Goal: Task Accomplishment & Management: Use online tool/utility

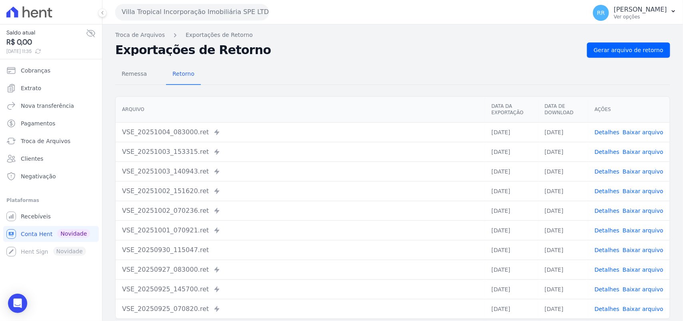
click at [157, 11] on button "Villa Tropical Incorporação Imobiliária SPE LTDA" at bounding box center [192, 12] width 154 height 16
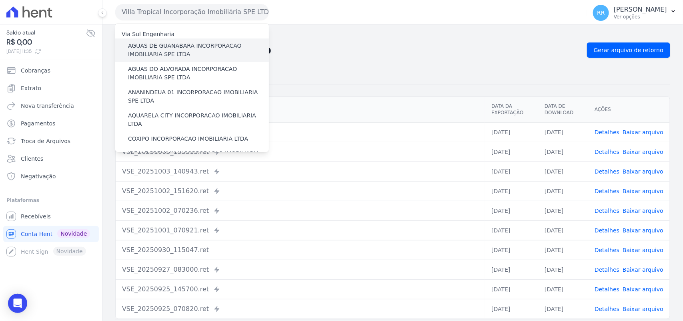
click at [177, 51] on label "AGUAS DE GUANABARA INCORPORACAO IMOBILIARIA SPE LTDA" at bounding box center [198, 50] width 141 height 17
click at [0, 0] on input "AGUAS DE GUANABARA INCORPORACAO IMOBILIARIA SPE LTDA" at bounding box center [0, 0] width 0 height 0
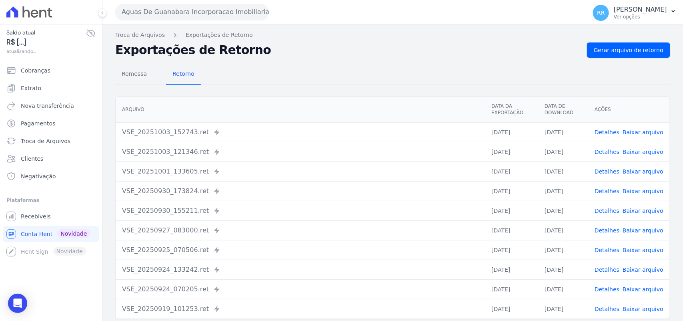
click at [259, 115] on th "Arquivo" at bounding box center [301, 109] width 370 height 26
click at [637, 55] on link "Gerar arquivo de retorno" at bounding box center [628, 49] width 83 height 15
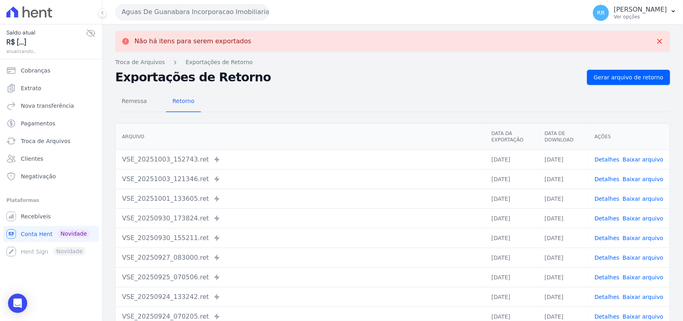
click at [188, 15] on button "Aguas De Guanabara Incorporacao Imobiliaria SPE LTDA" at bounding box center [192, 12] width 154 height 16
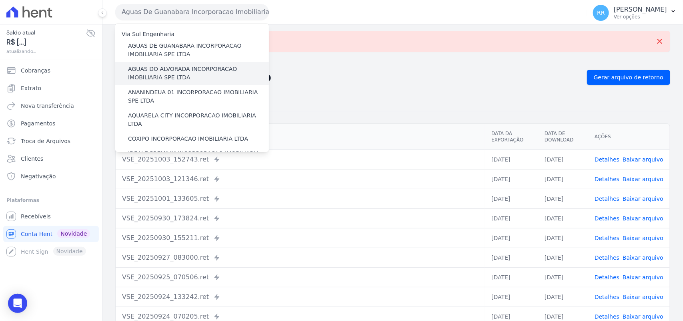
click at [179, 74] on label "AGUAS DO ALVORADA INCORPORACAO IMOBILIARIA SPE LTDA" at bounding box center [198, 73] width 141 height 17
click at [0, 0] on input "AGUAS DO ALVORADA INCORPORACAO IMOBILIARIA SPE LTDA" at bounding box center [0, 0] width 0 height 0
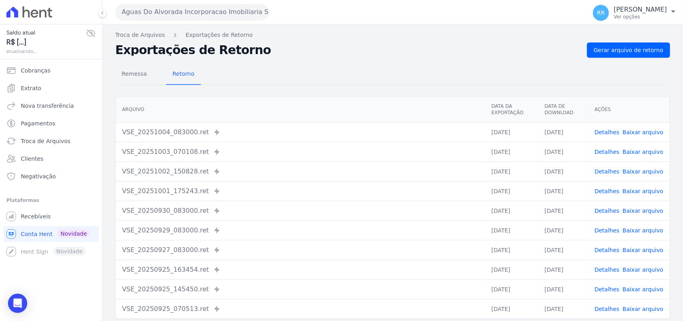
click at [555, 61] on div "Remessa Retorno [GEOGRAPHIC_DATA] Data da Exportação Data de Download Ações VSE…" at bounding box center [392, 202] width 555 height 289
click at [597, 58] on div "Remessa Retorno [GEOGRAPHIC_DATA] Data da Exportação Data de Download Ações VSE…" at bounding box center [392, 202] width 555 height 289
click at [601, 50] on span "Gerar arquivo de retorno" at bounding box center [629, 50] width 70 height 8
click at [171, 5] on button "Aguas Do Alvorada Incorporacao Imobiliaria SPE LTDA" at bounding box center [192, 12] width 154 height 16
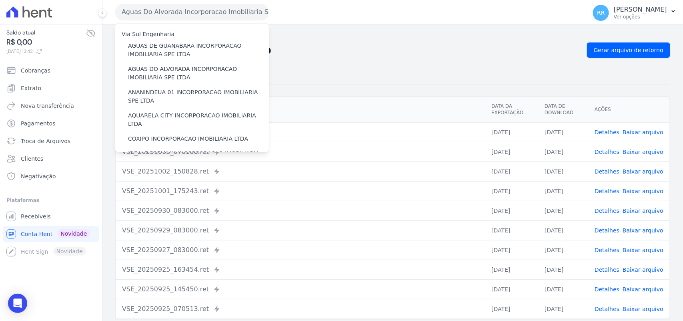
click at [343, 71] on div "Remessa Retorno" at bounding box center [392, 74] width 555 height 21
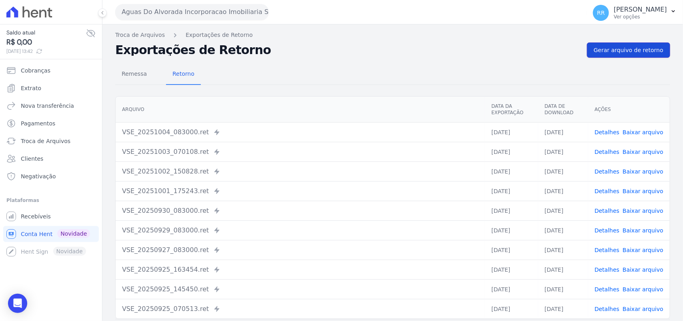
click at [624, 46] on span "Gerar arquivo de retorno" at bounding box center [629, 50] width 70 height 8
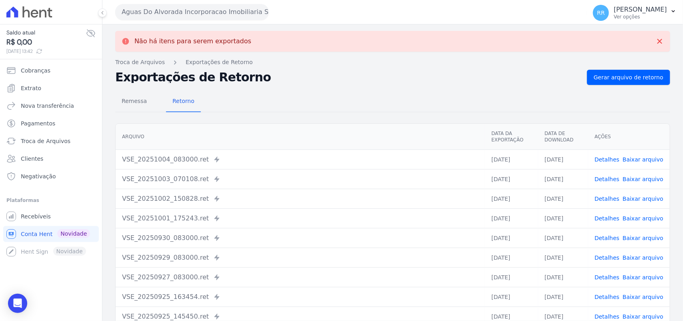
click at [223, 18] on button "Aguas Do Alvorada Incorporacao Imobiliaria SPE LTDA" at bounding box center [192, 12] width 154 height 16
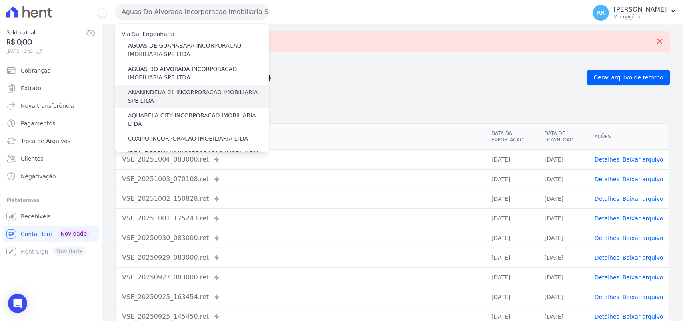
click at [171, 91] on label "ANANINDEUA 01 INCORPORACAO IMOBILIARIA SPE LTDA" at bounding box center [198, 96] width 141 height 17
click at [0, 0] on input "ANANINDEUA 01 INCORPORACAO IMOBILIARIA SPE LTDA" at bounding box center [0, 0] width 0 height 0
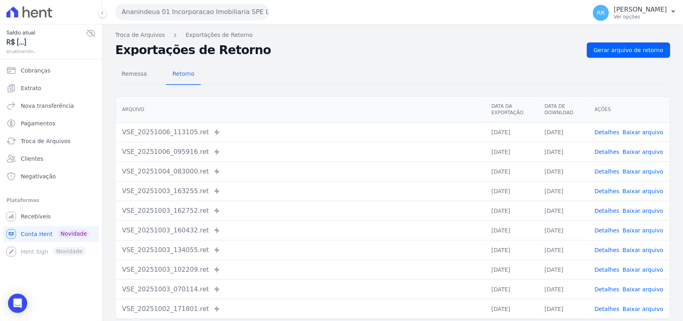
click at [637, 50] on span "Gerar arquivo de retorno" at bounding box center [629, 50] width 70 height 8
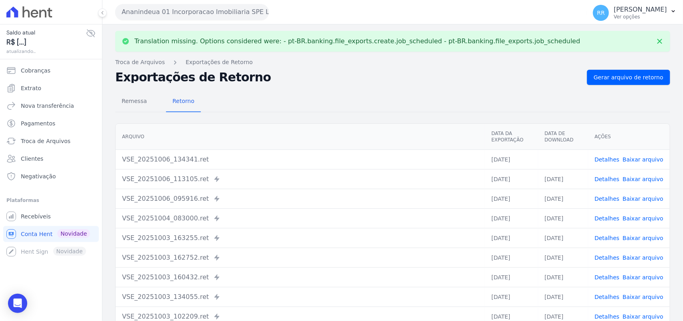
click at [647, 161] on link "Baixar arquivo" at bounding box center [643, 159] width 41 height 6
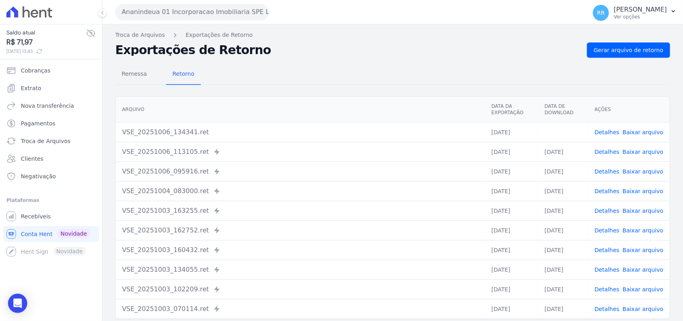
click at [444, 47] on h2 "Exportações de Retorno" at bounding box center [348, 49] width 466 height 11
click at [144, 18] on button "Ananindeua 01 Incorporacao Imobiliaria SPE LTDA" at bounding box center [192, 12] width 154 height 16
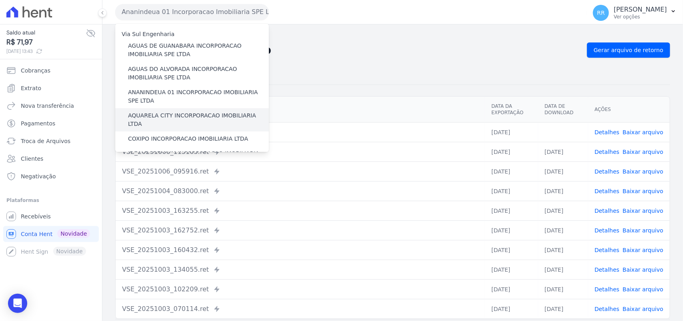
click at [165, 117] on label "AQUARELA CITY INCORPORACAO IMOBILIARIA LTDA" at bounding box center [198, 119] width 141 height 17
click at [0, 0] on input "AQUARELA CITY INCORPORACAO IMOBILIARIA LTDA" at bounding box center [0, 0] width 0 height 0
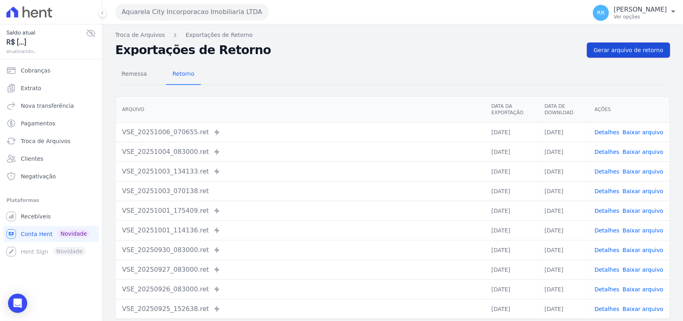
click at [605, 44] on link "Gerar arquivo de retorno" at bounding box center [628, 49] width 83 height 15
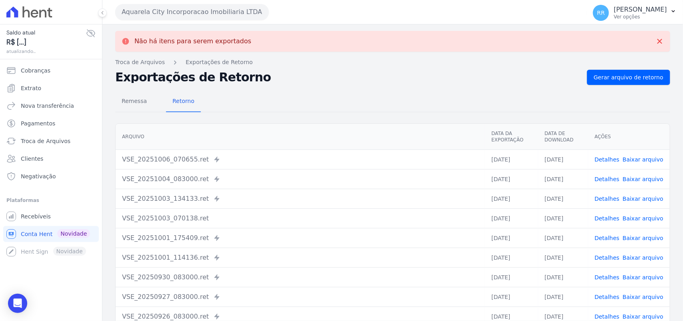
click at [187, 11] on button "Aquarela City Incorporacao Imobiliaria LTDA" at bounding box center [192, 12] width 154 height 16
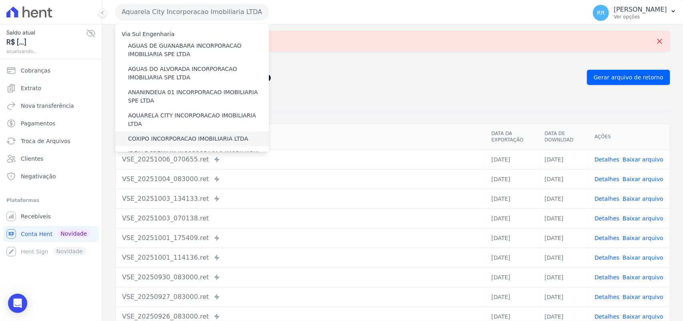
click at [147, 135] on label "COXIPO INCORPORACAO IMOBILIARIA LTDA" at bounding box center [188, 139] width 120 height 8
click at [0, 0] on input "COXIPO INCORPORACAO IMOBILIARIA LTDA" at bounding box center [0, 0] width 0 height 0
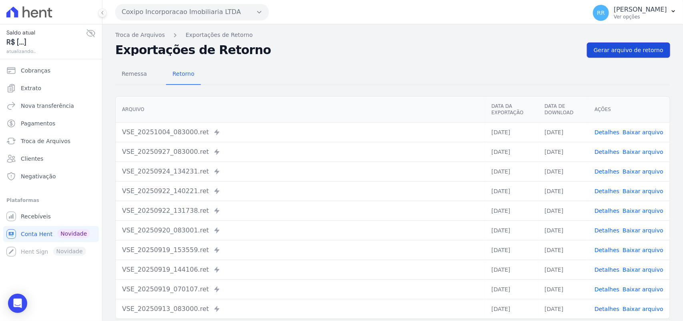
click at [643, 51] on span "Gerar arquivo de retorno" at bounding box center [629, 50] width 70 height 8
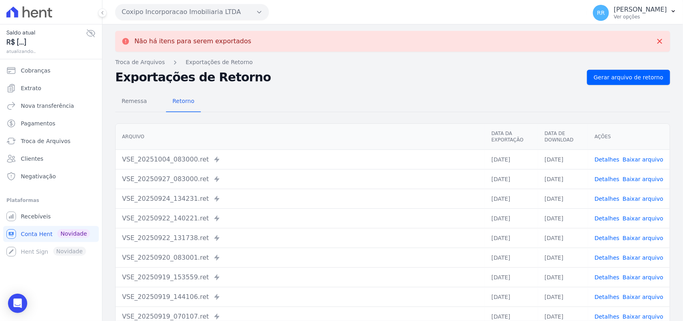
click at [177, 12] on button "Coxipo Incorporacao Imobiliaria LTDA" at bounding box center [192, 12] width 154 height 16
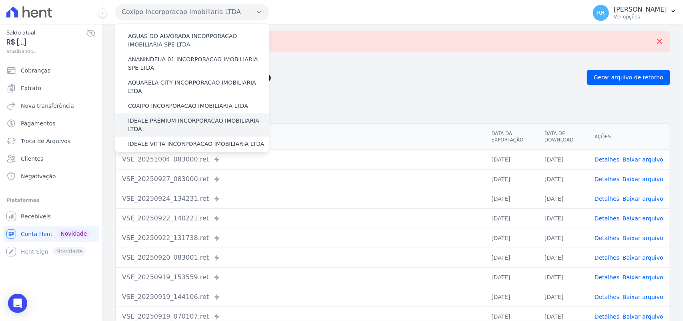
scroll to position [33, 0]
click at [167, 116] on label "IDEALE PREMIUM INCORPORACAO IMOBILIARIA LTDA" at bounding box center [198, 124] width 141 height 17
click at [0, 0] on input "IDEALE PREMIUM INCORPORACAO IMOBILIARIA LTDA" at bounding box center [0, 0] width 0 height 0
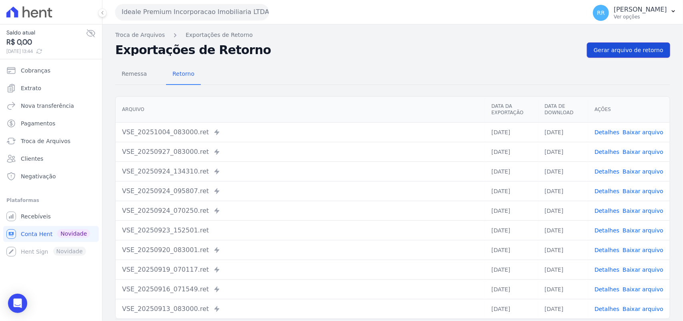
click at [643, 50] on span "Gerar arquivo de retorno" at bounding box center [629, 50] width 70 height 8
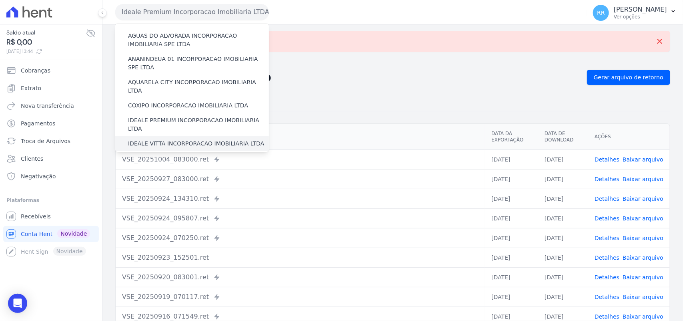
click at [158, 139] on label "IDEALE VITTA INCORPORACAO IMOBILIARIA LTDA" at bounding box center [196, 143] width 136 height 8
click at [0, 0] on input "IDEALE VITTA INCORPORACAO IMOBILIARIA LTDA" at bounding box center [0, 0] width 0 height 0
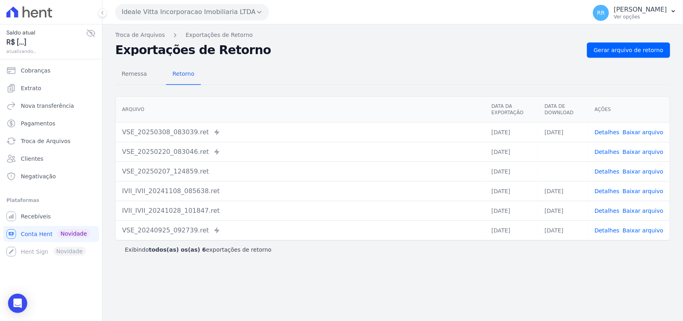
click at [175, 5] on button "Ideale Vitta Incorporacao Imobiliaria LTDA" at bounding box center [192, 12] width 154 height 16
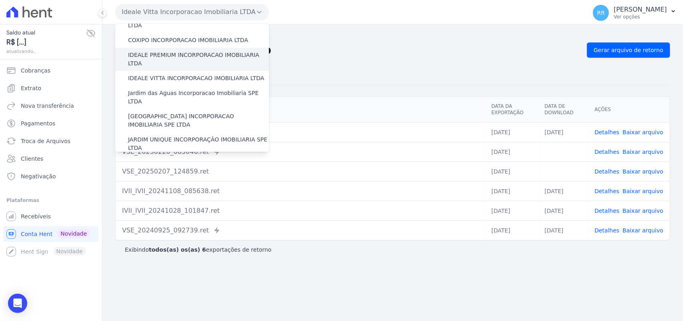
scroll to position [100, 0]
click at [169, 87] on label "Jardim das Aguas Incorporacao Imobiliaria SPE LTDA" at bounding box center [198, 95] width 141 height 17
click at [0, 0] on input "Jardim das Aguas Incorporacao Imobiliaria SPE LTDA" at bounding box center [0, 0] width 0 height 0
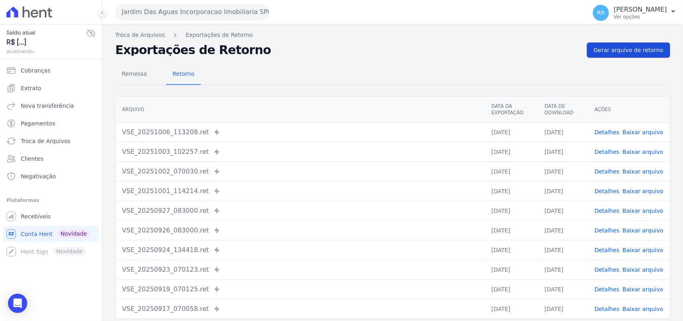
click at [635, 44] on link "Gerar arquivo de retorno" at bounding box center [628, 49] width 83 height 15
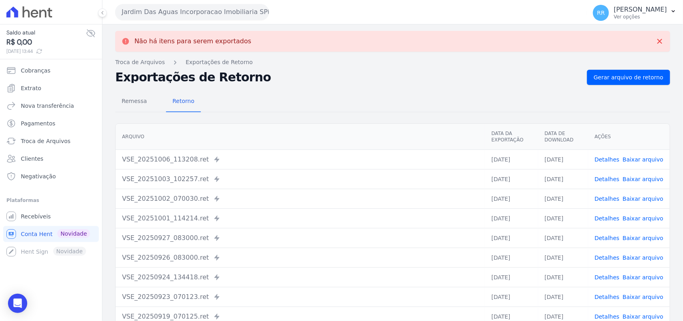
click at [187, 11] on button "Jardim Das Aguas Incorporacao Imobiliaria SPE LTDA" at bounding box center [192, 12] width 154 height 16
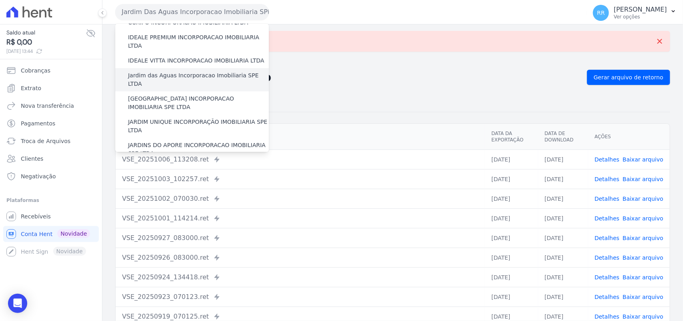
scroll to position [117, 0]
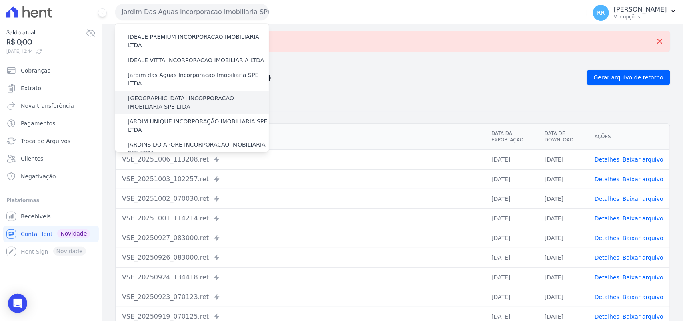
click at [161, 94] on label "[GEOGRAPHIC_DATA] INCORPORACAO IMOBILIARIA SPE LTDA" at bounding box center [198, 102] width 141 height 17
click at [0, 0] on input "[GEOGRAPHIC_DATA] INCORPORACAO IMOBILIARIA SPE LTDA" at bounding box center [0, 0] width 0 height 0
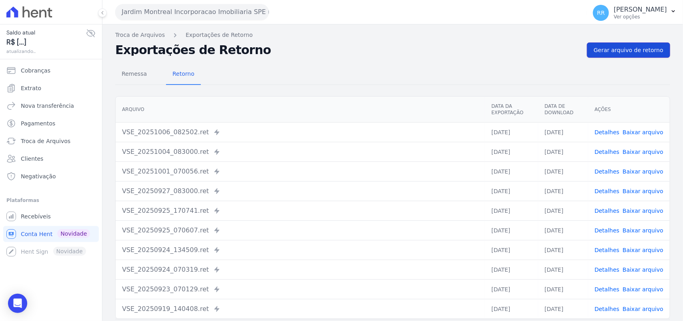
click at [649, 53] on span "Gerar arquivo de retorno" at bounding box center [629, 50] width 70 height 8
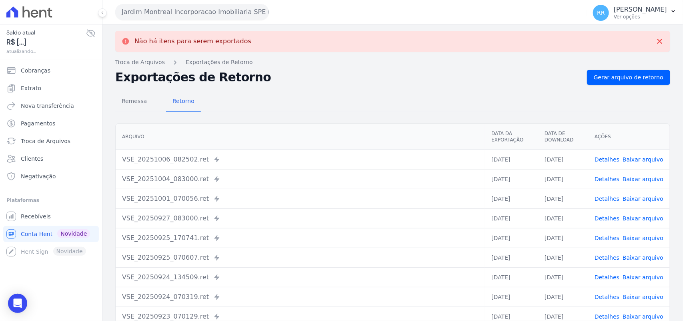
click at [147, 10] on button "Jardim Montreal Incorporacao Imobiliaria SPE LTDA" at bounding box center [192, 12] width 154 height 16
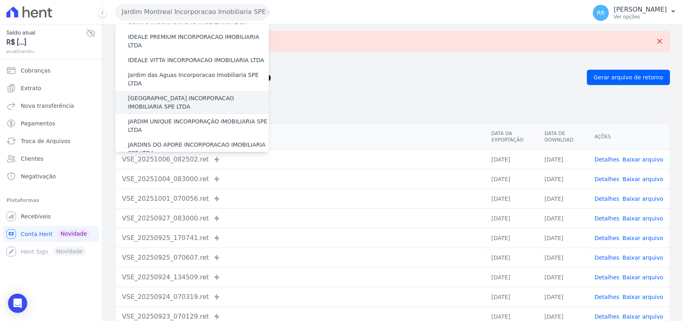
scroll to position [133, 0]
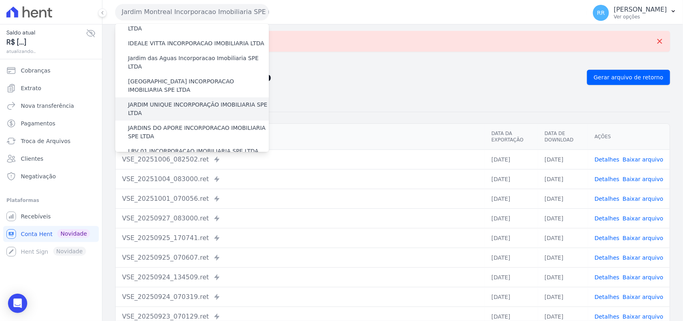
click at [175, 100] on label "JARDIM UNIQUE INCORPORAÇÃO IMOBILIARIA SPE LTDA" at bounding box center [198, 108] width 141 height 17
click at [0, 0] on input "JARDIM UNIQUE INCORPORAÇÃO IMOBILIARIA SPE LTDA" at bounding box center [0, 0] width 0 height 0
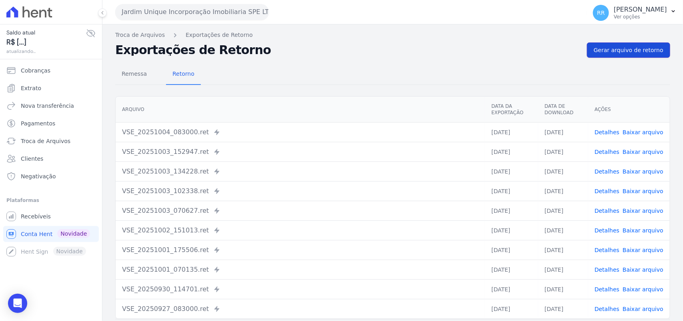
click at [609, 46] on span "Gerar arquivo de retorno" at bounding box center [629, 50] width 70 height 8
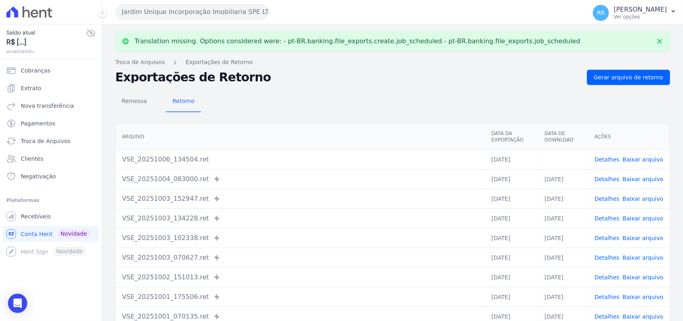
click at [629, 157] on link "Baixar arquivo" at bounding box center [643, 159] width 41 height 6
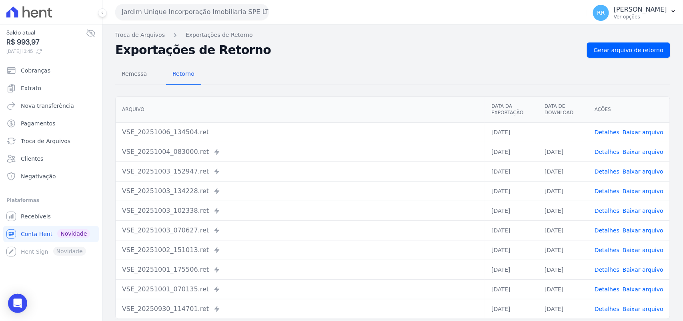
click at [372, 100] on th "Arquivo" at bounding box center [301, 109] width 370 height 26
click at [154, 9] on button "Jardim Unique Incorporação Imobiliaria SPE LTDA" at bounding box center [192, 12] width 154 height 16
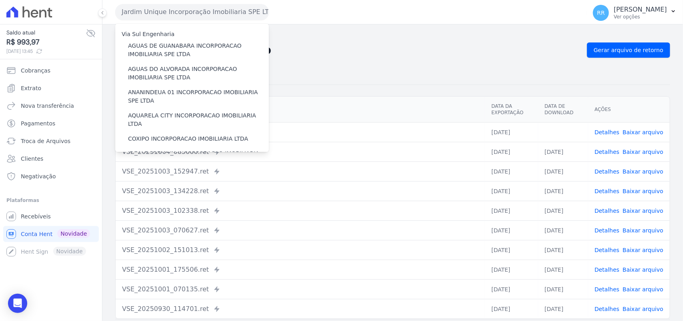
click at [548, 56] on div "Exportações de Retorno Gerar arquivo de retorno" at bounding box center [392, 49] width 555 height 15
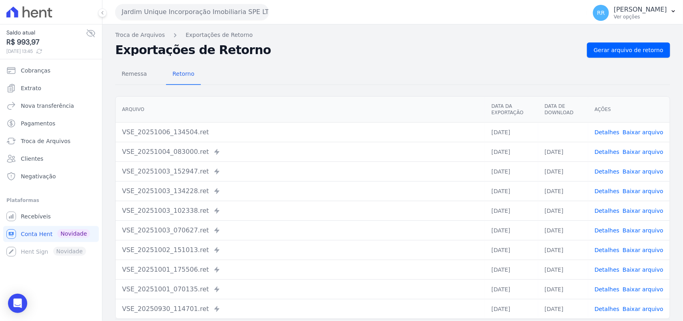
click at [164, 16] on button "Jardim Unique Incorporação Imobiliaria SPE LTDA" at bounding box center [192, 12] width 154 height 16
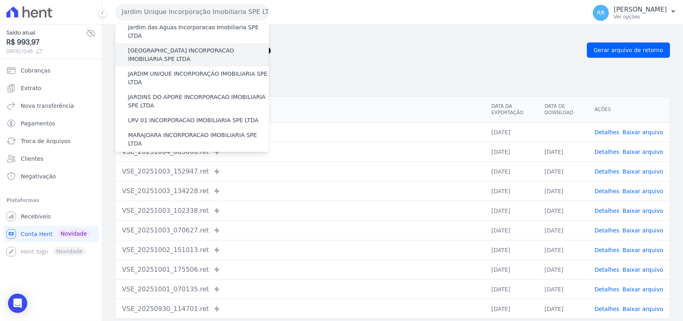
scroll to position [167, 0]
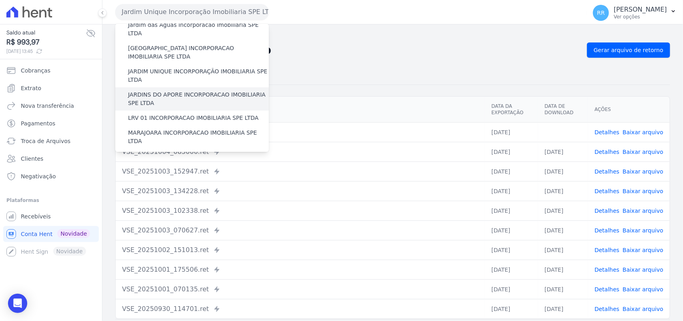
click at [149, 90] on label "JARDINS DO APORE INCORPORACAO IMOBILIARIA SPE LTDA" at bounding box center [198, 98] width 141 height 17
click at [0, 0] on input "JARDINS DO APORE INCORPORACAO IMOBILIARIA SPE LTDA" at bounding box center [0, 0] width 0 height 0
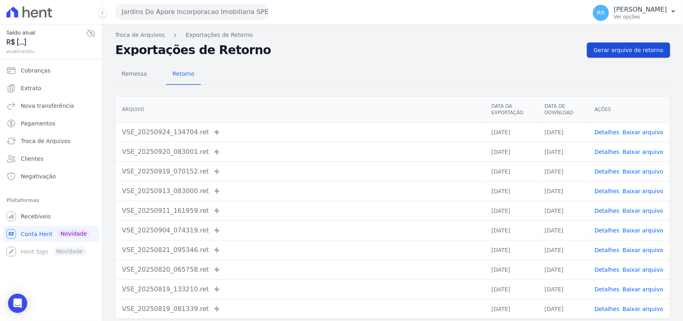
click at [627, 53] on span "Gerar arquivo de retorno" at bounding box center [629, 50] width 70 height 8
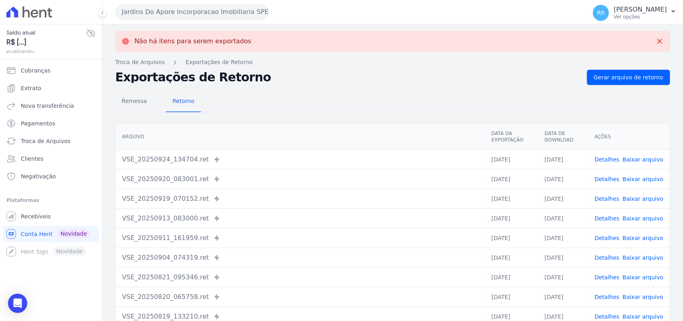
click at [188, 13] on button "Jardins Do Apore Incorporacao Imobiliaria SPE LTDA" at bounding box center [192, 12] width 154 height 16
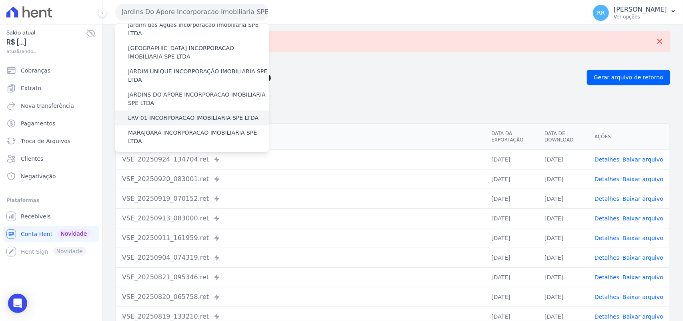
click at [169, 114] on label "LRV 01 INCORPORACAO IMOBILIARIA SPE LTDA" at bounding box center [193, 118] width 131 height 8
click at [0, 0] on input "LRV 01 INCORPORACAO IMOBILIARIA SPE LTDA" at bounding box center [0, 0] width 0 height 0
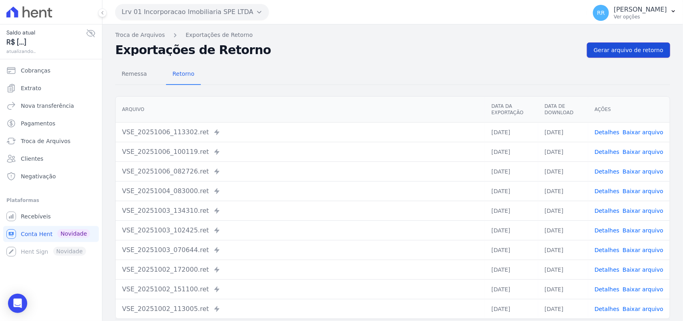
click at [618, 52] on span "Gerar arquivo de retorno" at bounding box center [629, 50] width 70 height 8
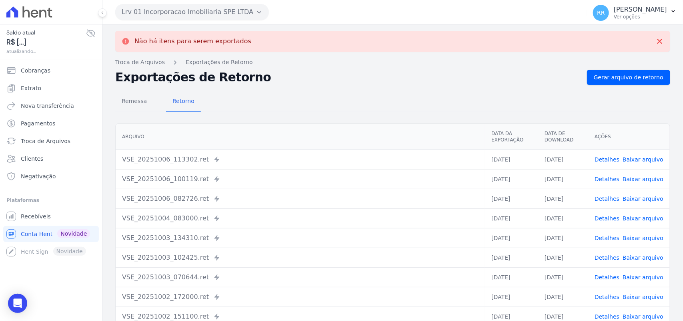
click at [195, 17] on button "Lrv 01 Incorporacao Imobiliaria SPE LTDA" at bounding box center [192, 12] width 154 height 16
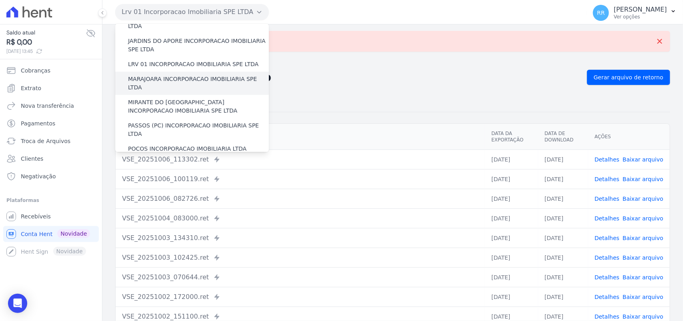
scroll to position [200, 0]
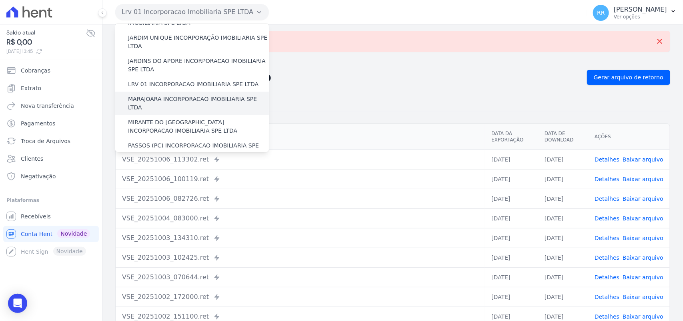
click at [151, 95] on label "MARAJOARA INCORPORACAO IMOBILIARIA SPE LTDA" at bounding box center [198, 103] width 141 height 17
click at [0, 0] on input "MARAJOARA INCORPORACAO IMOBILIARIA SPE LTDA" at bounding box center [0, 0] width 0 height 0
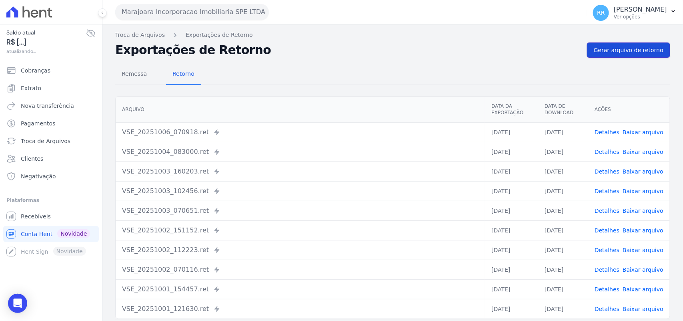
click at [637, 54] on span "Gerar arquivo de retorno" at bounding box center [629, 50] width 70 height 8
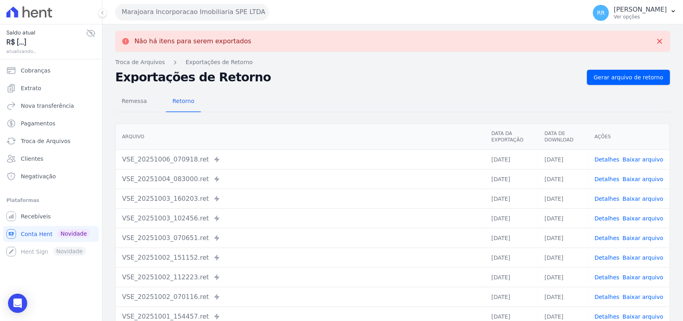
click at [151, 15] on button "Marajoara Incorporacao Imobiliaria SPE LTDA" at bounding box center [192, 12] width 154 height 16
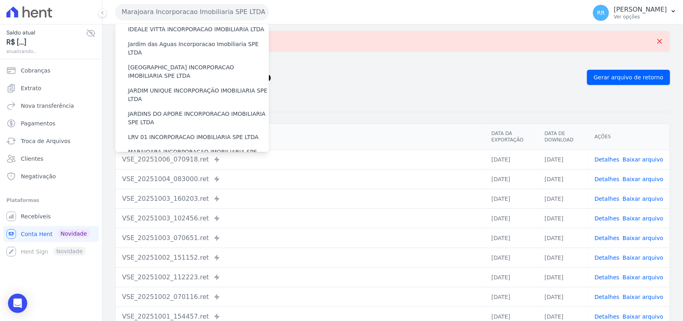
scroll to position [217, 0]
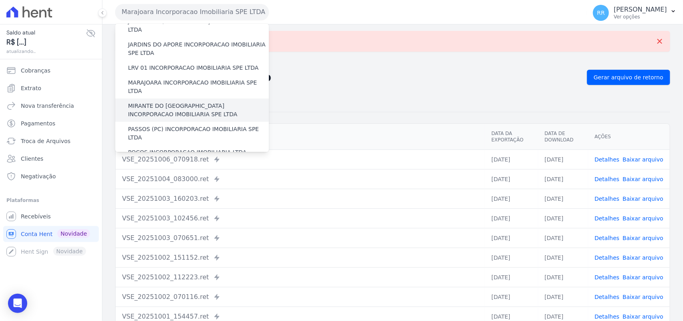
click at [158, 102] on label "MIRANTE DO [GEOGRAPHIC_DATA] INCORPORACAO IMOBILIARIA SPE LTDA" at bounding box center [198, 110] width 141 height 17
click at [0, 0] on input "MIRANTE DO [GEOGRAPHIC_DATA] INCORPORACAO IMOBILIARIA SPE LTDA" at bounding box center [0, 0] width 0 height 0
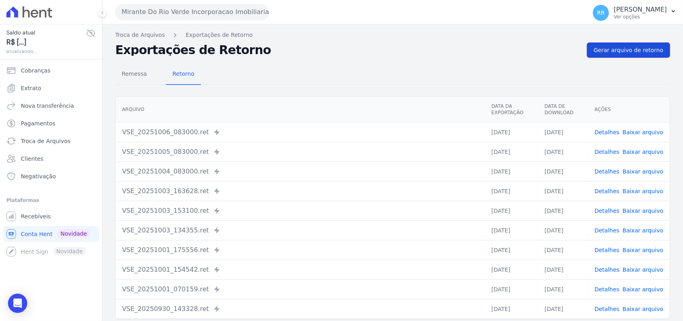
click at [635, 45] on link "Gerar arquivo de retorno" at bounding box center [628, 49] width 83 height 15
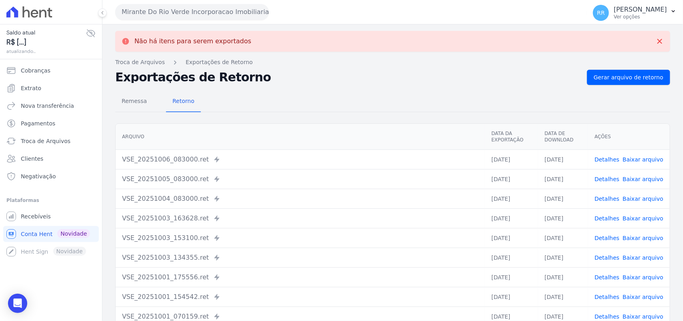
click at [193, 15] on button "Mirante Do Rio Verde Incorporacao Imobiliaria SPE LTDA" at bounding box center [192, 12] width 154 height 16
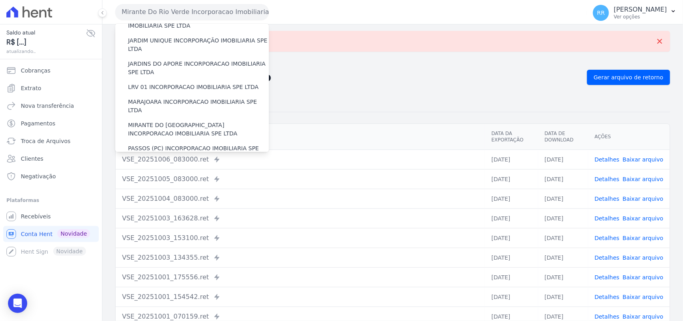
scroll to position [267, 0]
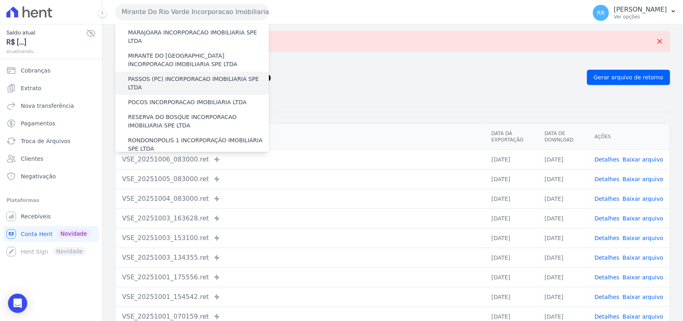
click at [155, 72] on div "PASSOS (PC) INCORPORACAO IMOBILIARIA SPE LTDA" at bounding box center [192, 83] width 154 height 23
click at [153, 75] on label "PASSOS (PC) INCORPORACAO IMOBILIARIA SPE LTDA" at bounding box center [198, 83] width 141 height 17
click at [0, 0] on input "PASSOS (PC) INCORPORACAO IMOBILIARIA SPE LTDA" at bounding box center [0, 0] width 0 height 0
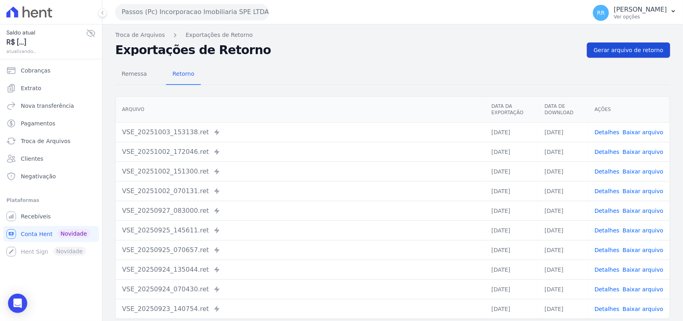
click at [639, 49] on span "Gerar arquivo de retorno" at bounding box center [629, 50] width 70 height 8
click at [207, 14] on button "Passos (Pc) Incorporacao Imobiliaria SPE LTDA" at bounding box center [192, 12] width 154 height 16
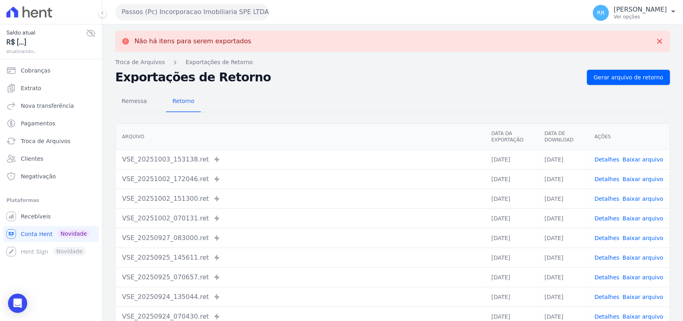
click at [207, 14] on button "Passos (Pc) Incorporacao Imobiliaria SPE LTDA" at bounding box center [192, 12] width 154 height 16
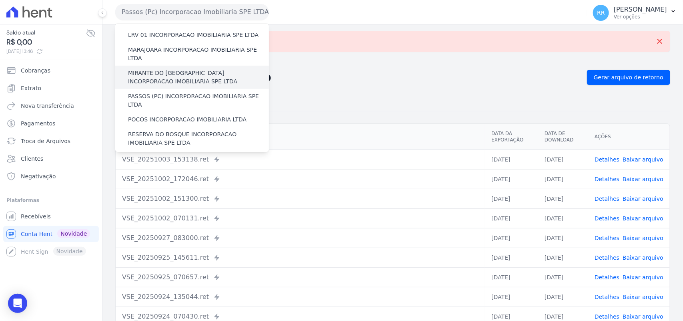
scroll to position [250, 0]
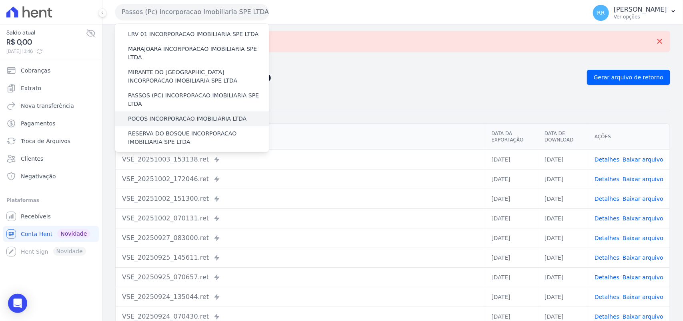
click at [165, 114] on label "POCOS INCORPORACAO IMOBILIARIA LTDA" at bounding box center [187, 118] width 119 height 8
click at [0, 0] on input "POCOS INCORPORACAO IMOBILIARIA LTDA" at bounding box center [0, 0] width 0 height 0
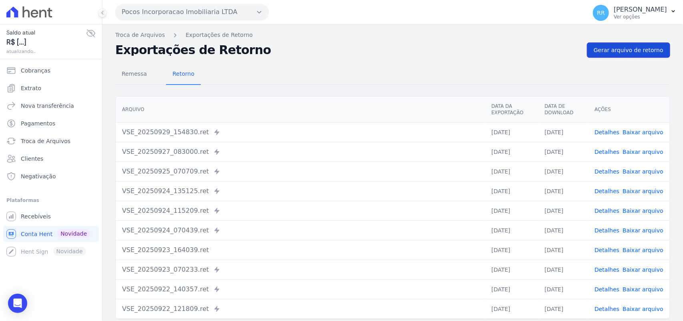
click at [633, 49] on span "Gerar arquivo de retorno" at bounding box center [629, 50] width 70 height 8
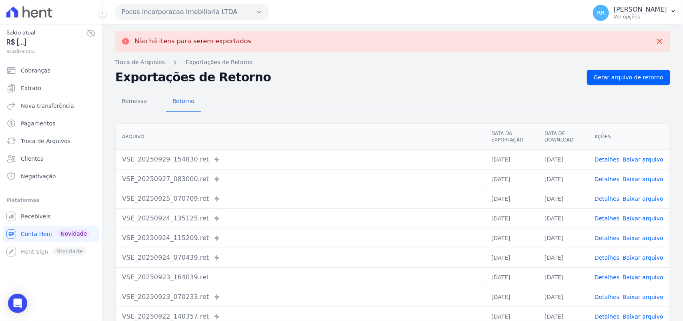
click at [147, 10] on button "Pocos Incorporacao Imobiliaria LTDA" at bounding box center [192, 12] width 154 height 16
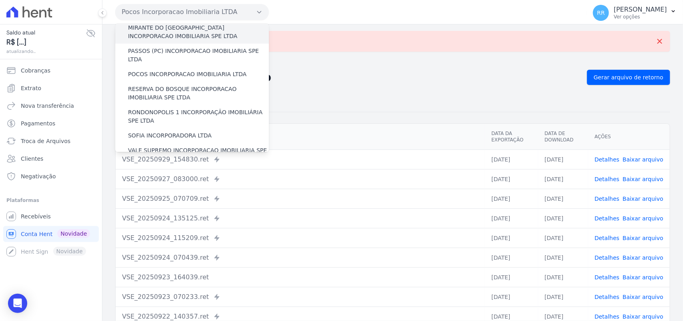
scroll to position [300, 0]
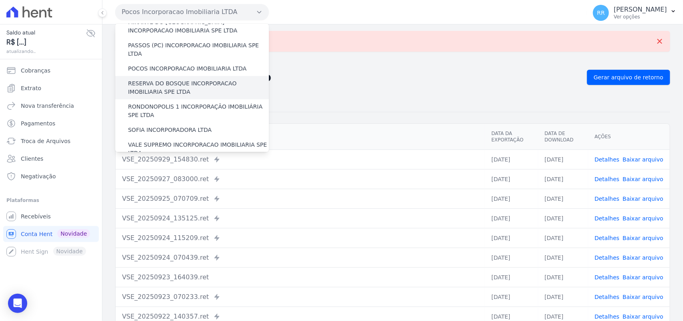
click at [159, 79] on label "RESERVA DO BOSQUE INCORPORACAO IMOBILIARIA SPE LTDA" at bounding box center [198, 87] width 141 height 17
click at [0, 0] on input "RESERVA DO BOSQUE INCORPORACAO IMOBILIARIA SPE LTDA" at bounding box center [0, 0] width 0 height 0
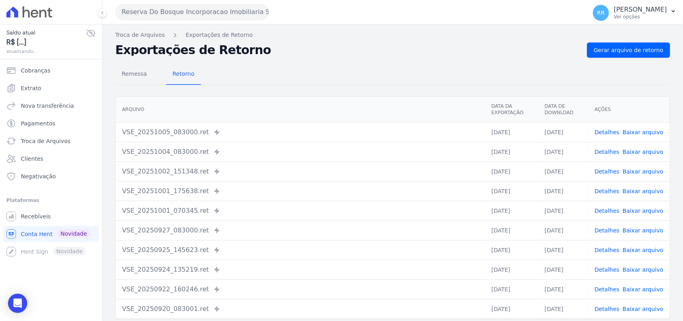
click at [649, 60] on div "Remessa Retorno [GEOGRAPHIC_DATA] Data da Exportação Data de Download Ações VSE…" at bounding box center [392, 202] width 555 height 289
click at [649, 55] on link "Gerar arquivo de retorno" at bounding box center [628, 49] width 83 height 15
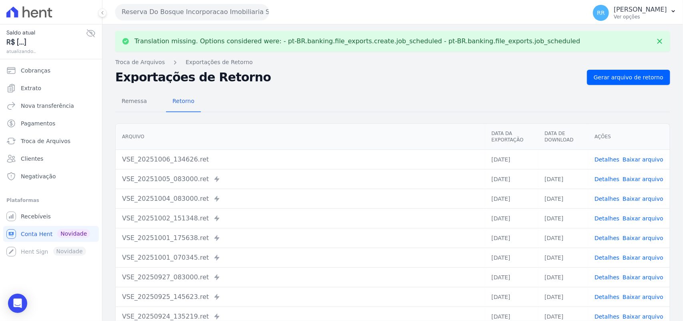
click at [645, 161] on link "Baixar arquivo" at bounding box center [643, 159] width 41 height 6
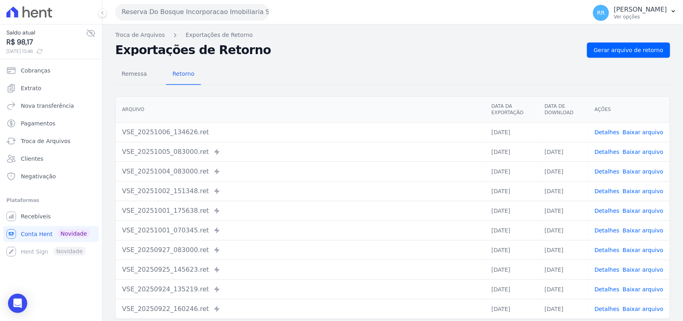
click at [359, 83] on div "Remessa Retorno" at bounding box center [392, 74] width 555 height 21
click at [204, 9] on button "Reserva Do Bosque Incorporacao Imobiliaria SPE LTDA" at bounding box center [192, 12] width 154 height 16
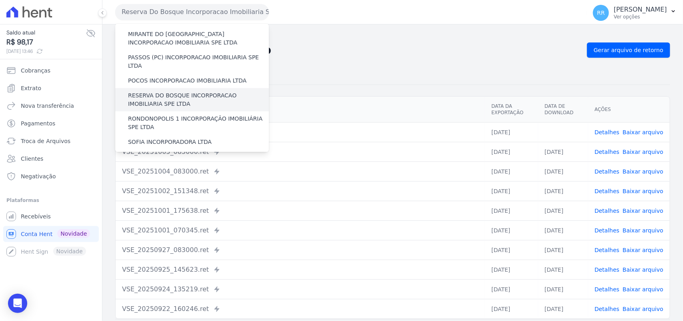
scroll to position [283, 0]
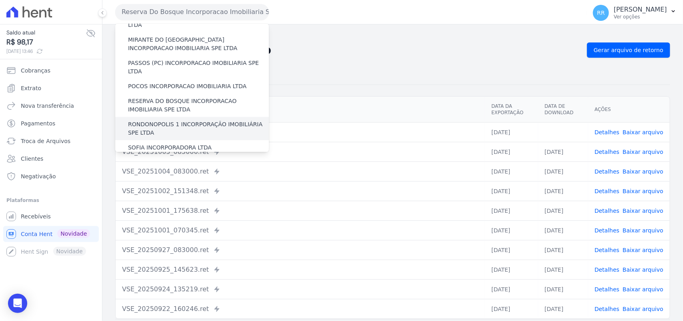
click at [157, 120] on label "RONDONOPOLIS 1 INCORPORAÇÃO IMOBILIÁRIA SPE LTDA" at bounding box center [198, 128] width 141 height 17
click at [0, 0] on input "RONDONOPOLIS 1 INCORPORAÇÃO IMOBILIÁRIA SPE LTDA" at bounding box center [0, 0] width 0 height 0
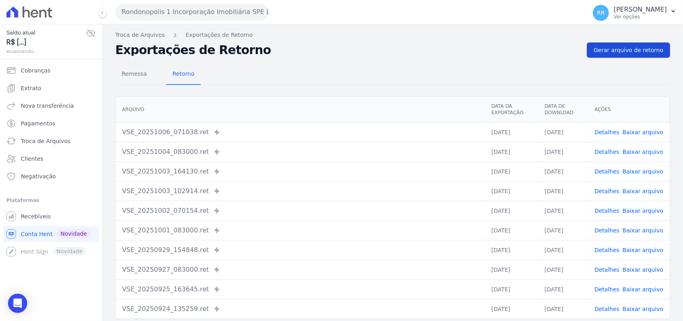
click at [645, 51] on span "Gerar arquivo de retorno" at bounding box center [629, 50] width 70 height 8
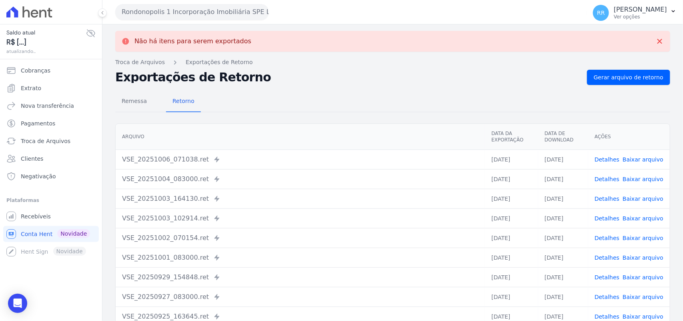
click at [229, 9] on button "Rondonopolis 1 Incorporação Imobiliária SPE LTDA" at bounding box center [192, 12] width 154 height 16
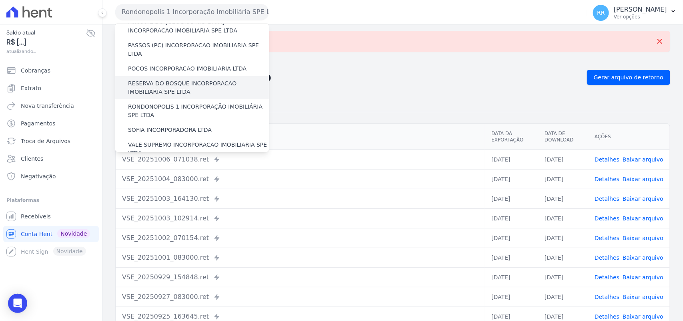
scroll to position [283, 0]
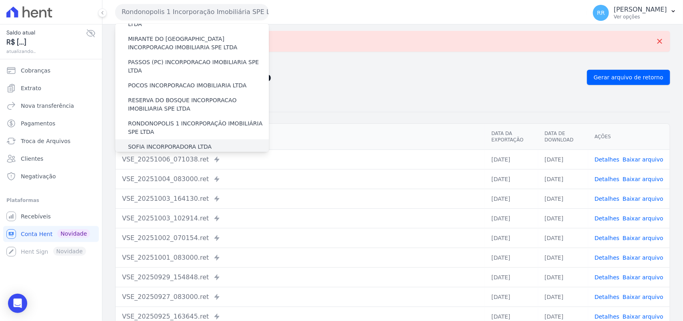
click at [170, 143] on label "SOFIA INCORPORADORA LTDA" at bounding box center [170, 147] width 84 height 8
click at [0, 0] on input "SOFIA INCORPORADORA LTDA" at bounding box center [0, 0] width 0 height 0
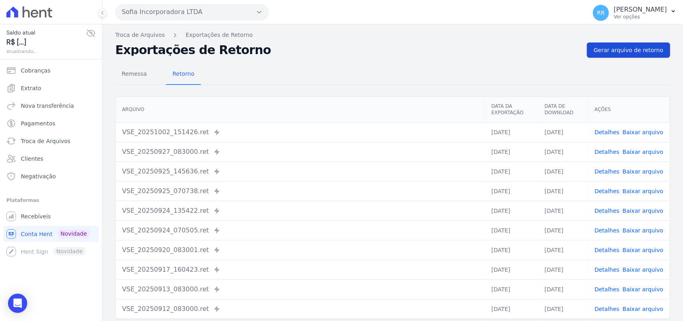
click at [611, 44] on link "Gerar arquivo de retorno" at bounding box center [628, 49] width 83 height 15
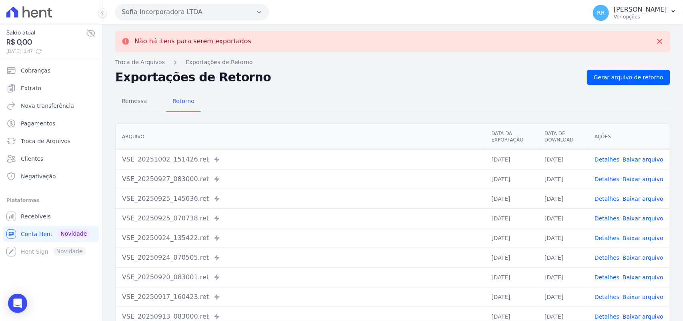
click at [167, 11] on button "Sofia Incorporadora LTDA" at bounding box center [192, 12] width 154 height 16
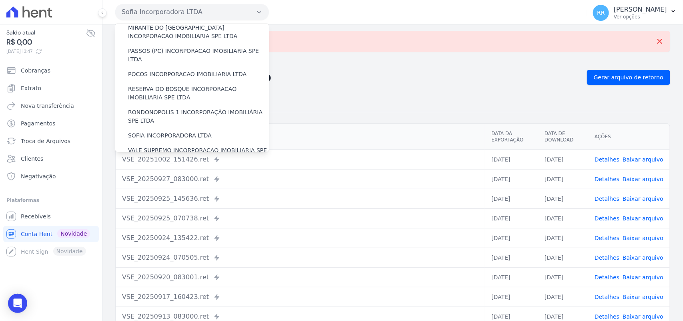
scroll to position [366, 0]
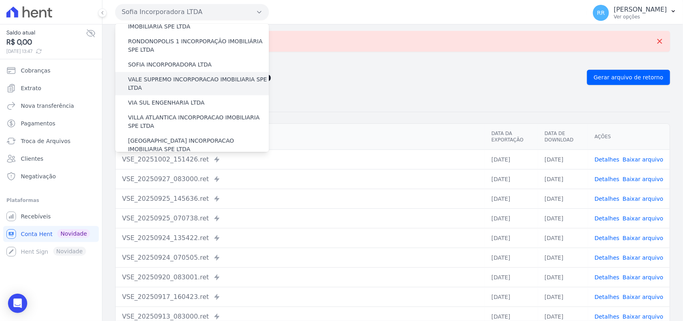
click at [163, 75] on label "VALE SUPREMO INCORPORACAO IMOBILIARIA SPE LTDA" at bounding box center [198, 83] width 141 height 17
click at [0, 0] on input "VALE SUPREMO INCORPORACAO IMOBILIARIA SPE LTDA" at bounding box center [0, 0] width 0 height 0
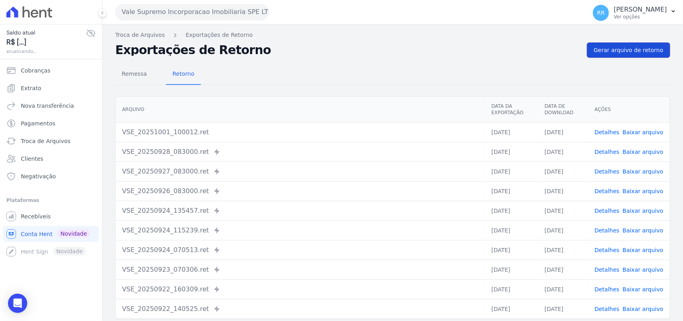
click at [651, 46] on span "Gerar arquivo de retorno" at bounding box center [629, 50] width 70 height 8
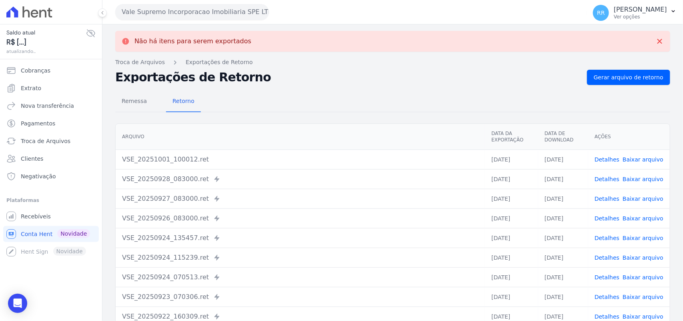
click at [207, 10] on button "Vale Supremo Incorporacao Imobiliaria SPE LTDA" at bounding box center [192, 12] width 154 height 16
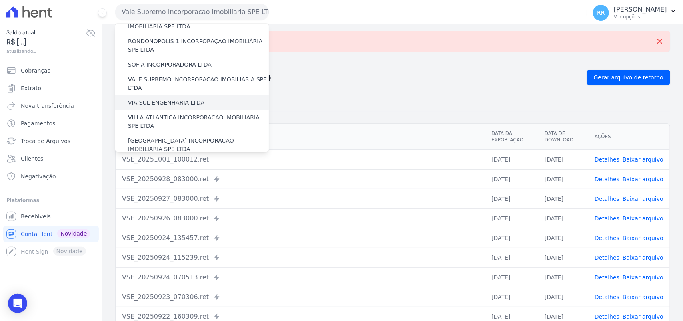
click at [155, 95] on div "VIA SUL ENGENHARIA LTDA" at bounding box center [192, 102] width 154 height 15
click at [155, 98] on label "VIA SUL ENGENHARIA LTDA" at bounding box center [166, 102] width 76 height 8
click at [0, 0] on input "VIA SUL ENGENHARIA LTDA" at bounding box center [0, 0] width 0 height 0
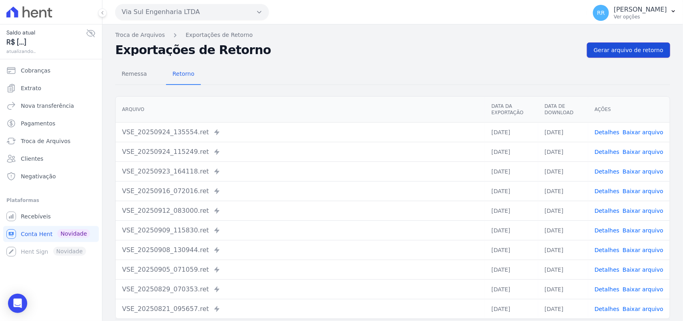
click at [624, 55] on link "Gerar arquivo de retorno" at bounding box center [628, 49] width 83 height 15
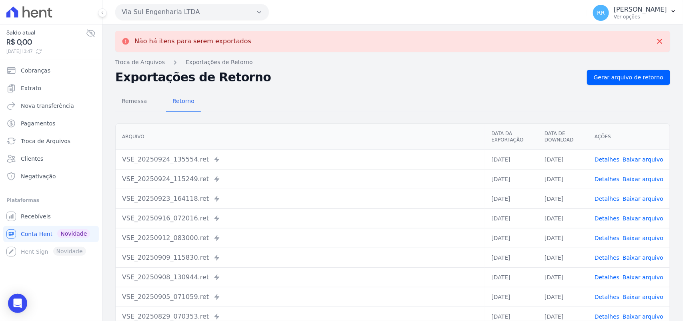
click at [204, 11] on button "Via Sul Engenharia LTDA" at bounding box center [192, 12] width 154 height 16
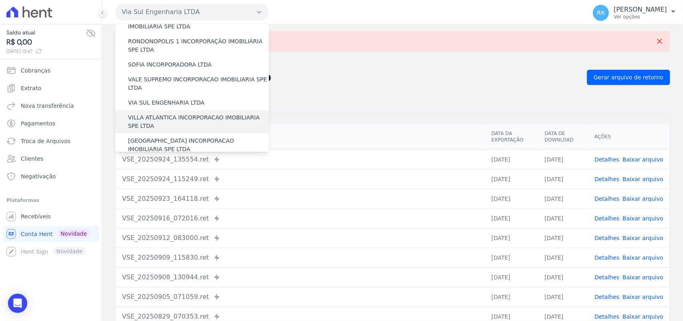
click at [173, 113] on label "VILLA ATLANTICA INCORPORACAO IMOBILIARIA SPE LTDA" at bounding box center [198, 121] width 141 height 17
click at [0, 0] on input "VILLA ATLANTICA INCORPORACAO IMOBILIARIA SPE LTDA" at bounding box center [0, 0] width 0 height 0
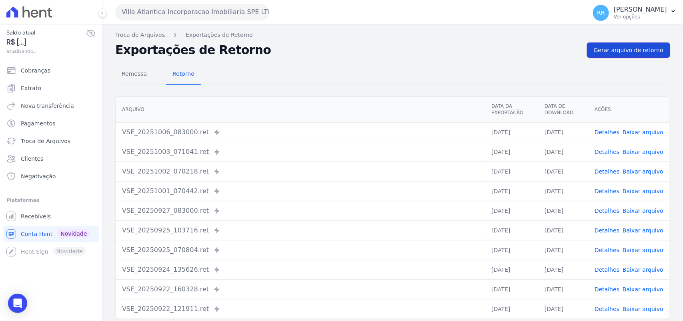
click at [634, 51] on span "Gerar arquivo de retorno" at bounding box center [629, 50] width 70 height 8
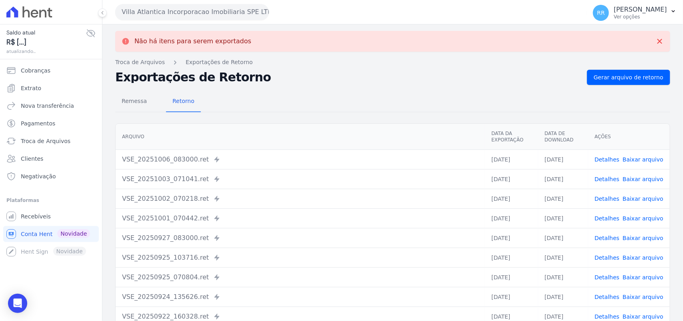
click at [143, 14] on button "Villa Atlantica Incorporacao Imobiliaria SPE LTDA" at bounding box center [192, 12] width 154 height 16
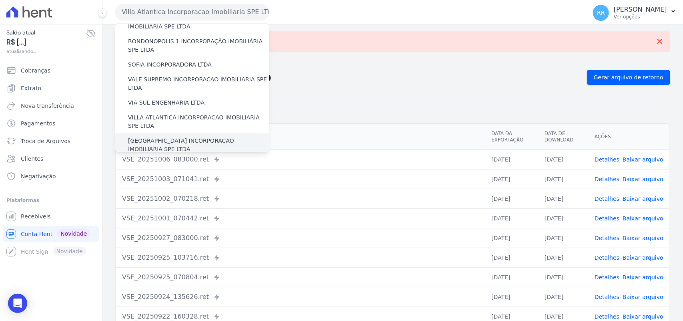
click at [165, 133] on div "[GEOGRAPHIC_DATA] INCORPORACAO IMOBILIARIA SPE LTDA" at bounding box center [192, 144] width 154 height 23
click at [163, 137] on label "[GEOGRAPHIC_DATA] INCORPORACAO IMOBILIARIA SPE LTDA" at bounding box center [198, 145] width 141 height 17
click at [0, 0] on input "[GEOGRAPHIC_DATA] INCORPORACAO IMOBILIARIA SPE LTDA" at bounding box center [0, 0] width 0 height 0
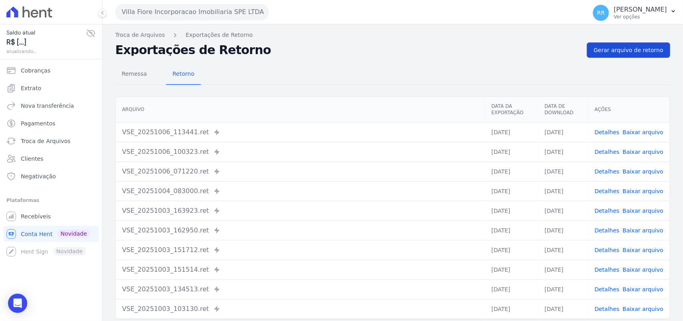
click at [616, 55] on link "Gerar arquivo de retorno" at bounding box center [628, 49] width 83 height 15
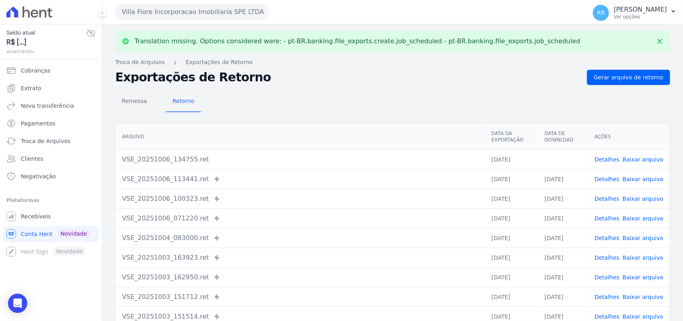
click at [647, 157] on link "Baixar arquivo" at bounding box center [643, 159] width 41 height 6
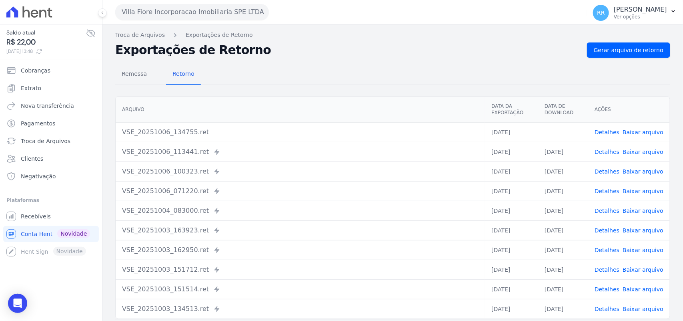
drag, startPoint x: 282, startPoint y: 42, endPoint x: 274, endPoint y: 43, distance: 8.0
click at [282, 42] on div "Exportações de Retorno Gerar arquivo de retorno" at bounding box center [392, 49] width 555 height 15
click at [181, 15] on button "Villa Fiore Incorporacao Imobiliaria SPE LTDA" at bounding box center [192, 12] width 154 height 16
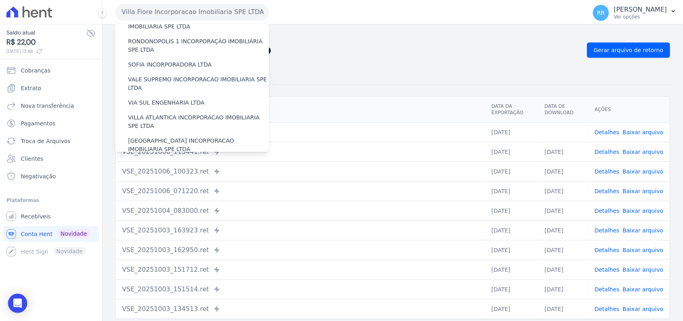
click at [153, 160] on label "VILLA TROPICAL INCORPORAÇÃO IMOBILIÁRIA SPE LTDA" at bounding box center [198, 168] width 141 height 17
click at [0, 0] on input "VILLA TROPICAL INCORPORAÇÃO IMOBILIÁRIA SPE LTDA" at bounding box center [0, 0] width 0 height 0
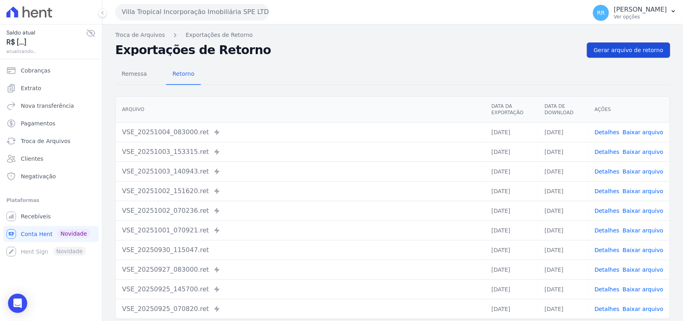
click at [619, 50] on span "Gerar arquivo de retorno" at bounding box center [629, 50] width 70 height 8
click at [367, 71] on div "Remessa Retorno" at bounding box center [392, 74] width 555 height 21
click at [365, 58] on div "Remessa Retorno [GEOGRAPHIC_DATA] Data da Exportação Data de Download Ações VSE…" at bounding box center [392, 202] width 555 height 289
click at [343, 44] on h2 "Exportações de Retorno" at bounding box center [348, 49] width 466 height 11
click at [391, 27] on div "Não há itens para serem exportados Troca de [GEOGRAPHIC_DATA] Exportações de Re…" at bounding box center [392, 188] width 581 height 329
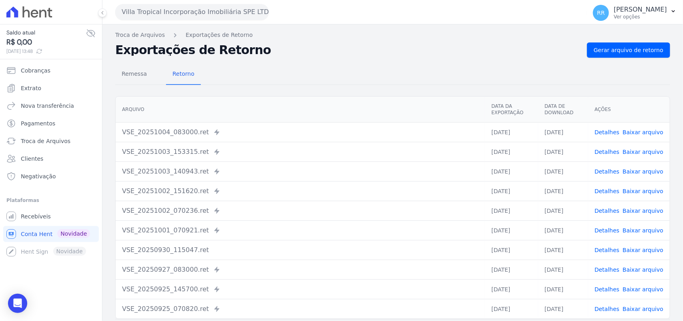
click at [185, 19] on button "Villa Tropical Incorporação Imobiliária SPE LTDA" at bounding box center [192, 12] width 154 height 16
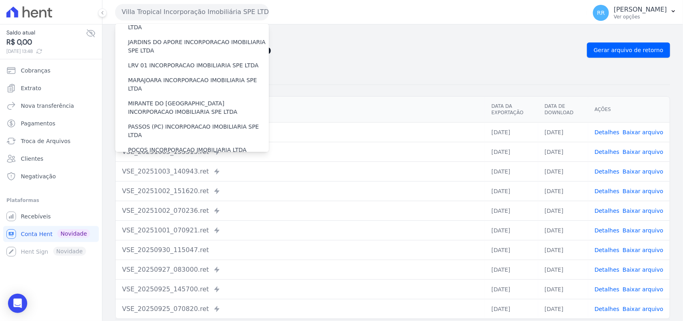
scroll to position [233, 0]
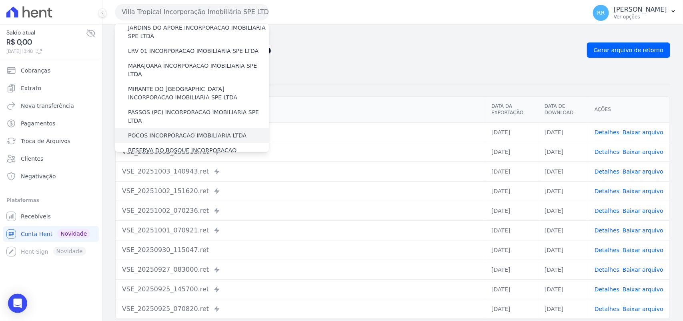
click at [151, 131] on label "POCOS INCORPORACAO IMOBILIARIA LTDA" at bounding box center [187, 135] width 119 height 8
click at [0, 0] on input "POCOS INCORPORACAO IMOBILIARIA LTDA" at bounding box center [0, 0] width 0 height 0
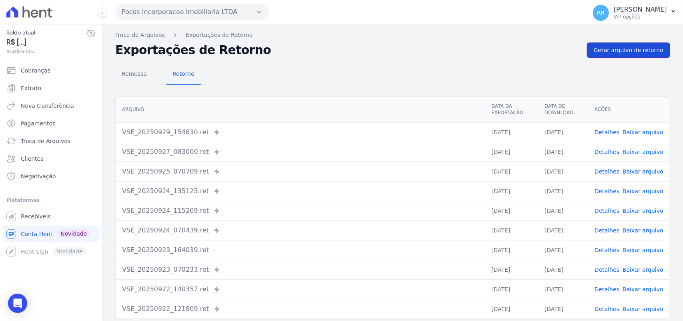
click at [607, 55] on link "Gerar arquivo de retorno" at bounding box center [628, 49] width 83 height 15
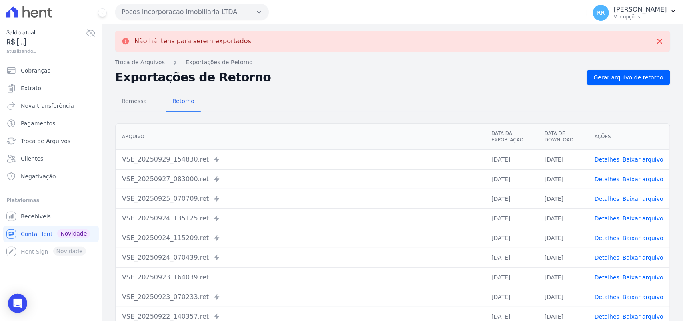
click at [400, 84] on div "Exportações de Retorno Gerar arquivo de retorno" at bounding box center [392, 77] width 555 height 15
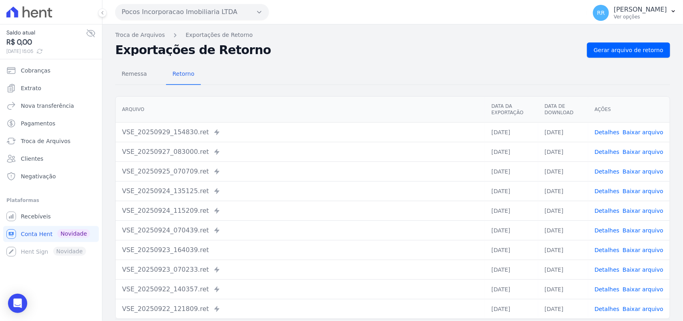
click at [170, 10] on button "Pocos Incorporacao Imobiliaria LTDA" at bounding box center [192, 12] width 154 height 16
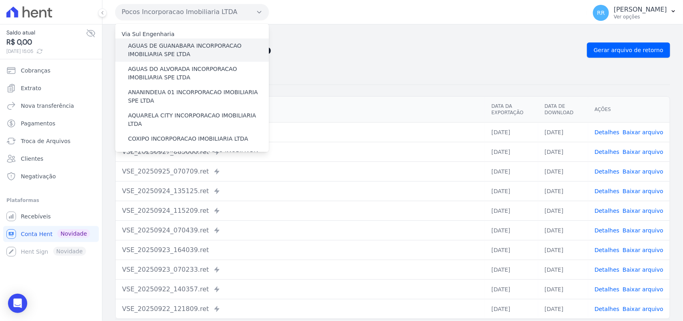
click at [215, 49] on label "AGUAS DE GUANABARA INCORPORACAO IMOBILIARIA SPE LTDA" at bounding box center [198, 50] width 141 height 17
click at [0, 0] on input "AGUAS DE GUANABARA INCORPORACAO IMOBILIARIA SPE LTDA" at bounding box center [0, 0] width 0 height 0
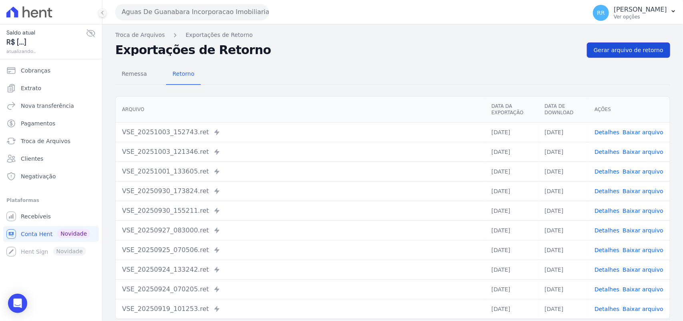
click at [614, 51] on span "Gerar arquivo de retorno" at bounding box center [629, 50] width 70 height 8
click at [612, 46] on span "Gerar arquivo de retorno" at bounding box center [629, 50] width 70 height 8
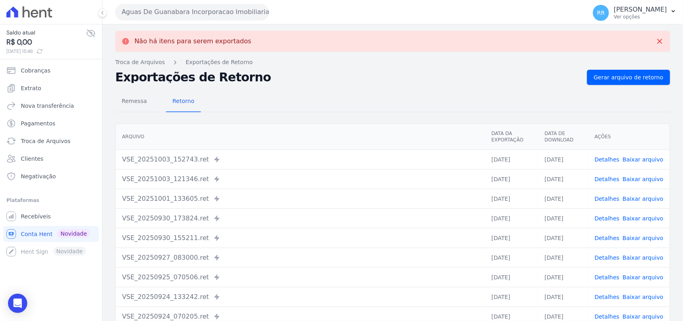
click at [168, 14] on button "Aguas De Guanabara Incorporacao Imobiliaria SPE LTDA" at bounding box center [192, 12] width 154 height 16
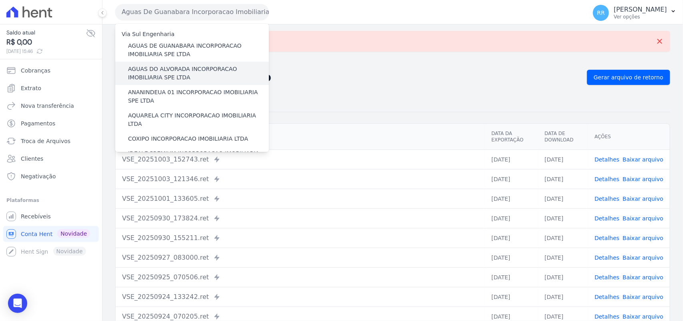
click at [165, 70] on label "AGUAS DO ALVORADA INCORPORACAO IMOBILIARIA SPE LTDA" at bounding box center [198, 73] width 141 height 17
click at [0, 0] on input "AGUAS DO ALVORADA INCORPORACAO IMOBILIARIA SPE LTDA" at bounding box center [0, 0] width 0 height 0
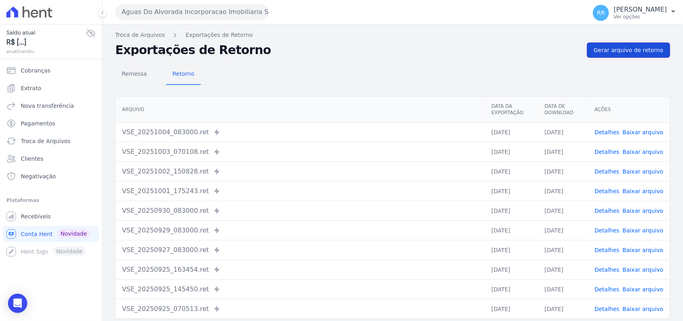
click at [639, 47] on span "Gerar arquivo de retorno" at bounding box center [629, 50] width 70 height 8
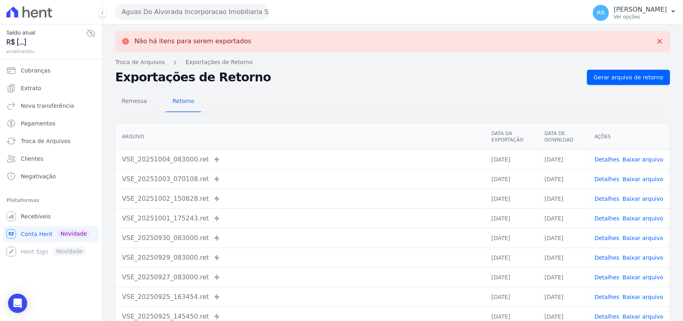
click at [184, 16] on button "Aguas Do Alvorada Incorporacao Imobiliaria SPE LTDA" at bounding box center [192, 12] width 154 height 16
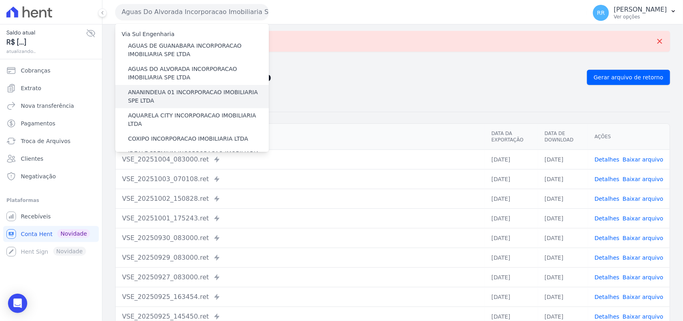
click at [161, 92] on label "ANANINDEUA 01 INCORPORACAO IMOBILIARIA SPE LTDA" at bounding box center [198, 96] width 141 height 17
click at [0, 0] on input "ANANINDEUA 01 INCORPORACAO IMOBILIARIA SPE LTDA" at bounding box center [0, 0] width 0 height 0
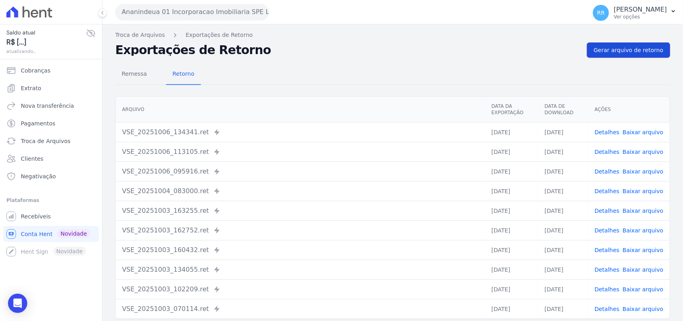
click at [617, 49] on span "Gerar arquivo de retorno" at bounding box center [629, 50] width 70 height 8
click at [625, 51] on span "Gerar arquivo de retorno" at bounding box center [629, 50] width 70 height 8
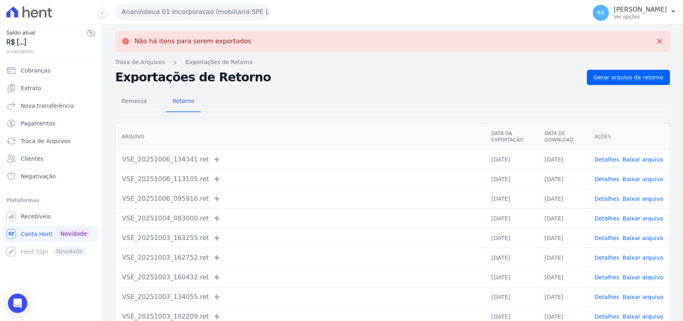
click at [187, 6] on button "Ananindeua 01 Incorporacao Imobiliaria SPE LTDA" at bounding box center [192, 12] width 154 height 16
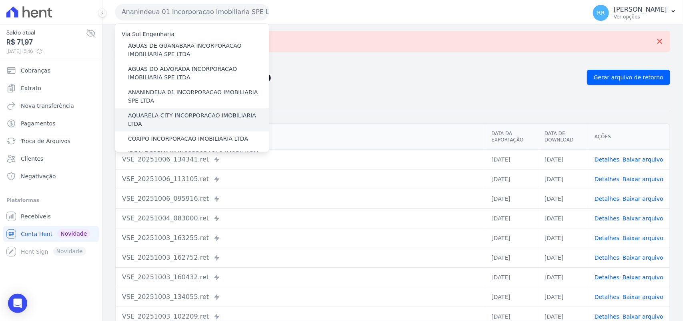
click at [170, 115] on label "AQUARELA CITY INCORPORACAO IMOBILIARIA LTDA" at bounding box center [198, 119] width 141 height 17
click at [0, 0] on input "AQUARELA CITY INCORPORACAO IMOBILIARIA LTDA" at bounding box center [0, 0] width 0 height 0
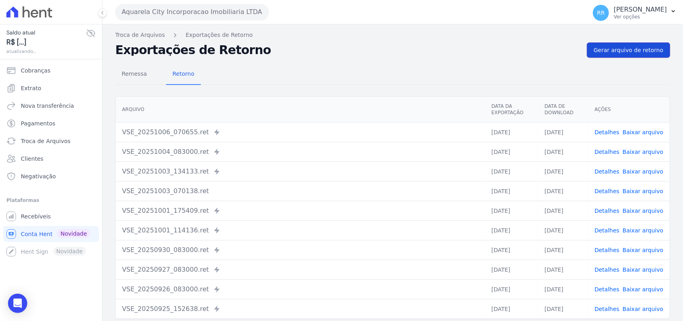
click at [643, 47] on span "Gerar arquivo de retorno" at bounding box center [629, 50] width 70 height 8
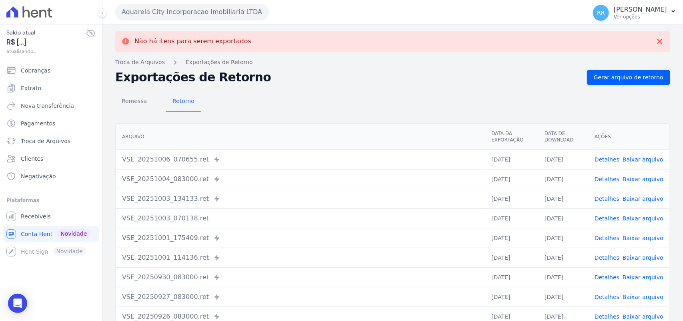
click at [183, 12] on button "Aquarela City Incorporacao Imobiliaria LTDA" at bounding box center [192, 12] width 154 height 16
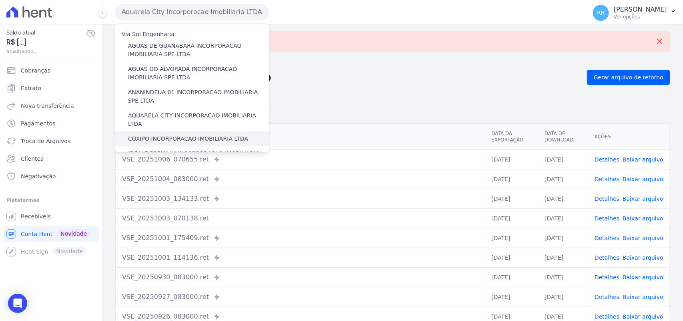
click at [137, 135] on label "COXIPO INCORPORACAO IMOBILIARIA LTDA" at bounding box center [188, 139] width 120 height 8
click at [0, 0] on input "COXIPO INCORPORACAO IMOBILIARIA LTDA" at bounding box center [0, 0] width 0 height 0
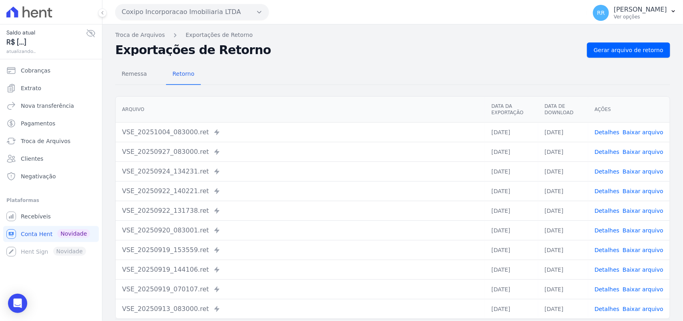
click at [641, 36] on nav "Troca de Arquivos Exportações de Retorno" at bounding box center [392, 35] width 555 height 8
click at [639, 42] on link "Gerar arquivo de retorno" at bounding box center [628, 49] width 83 height 15
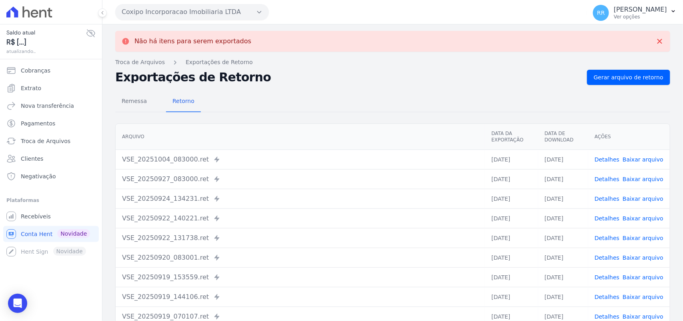
click at [179, 8] on button "Coxipo Incorporacao Imobiliaria LTDA" at bounding box center [192, 12] width 154 height 16
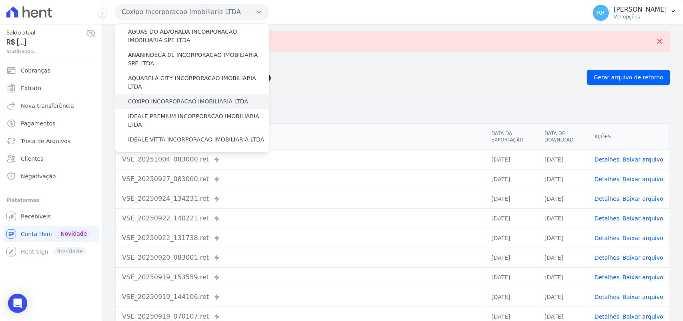
scroll to position [50, 0]
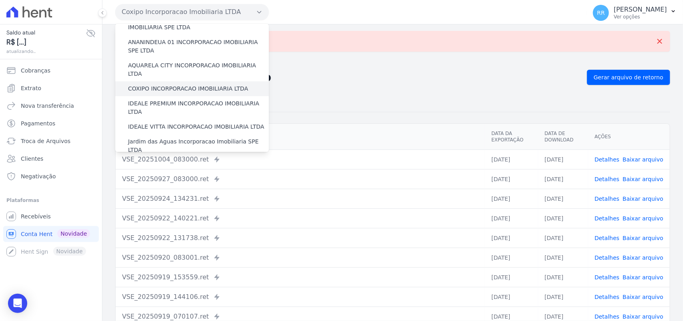
click at [163, 87] on div "COXIPO INCORPORACAO IMOBILIARIA LTDA" at bounding box center [192, 88] width 154 height 15
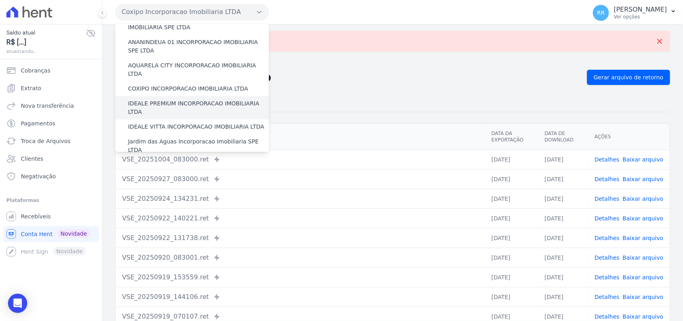
click at [160, 99] on label "IDEALE PREMIUM INCORPORACAO IMOBILIARIA LTDA" at bounding box center [198, 107] width 141 height 17
click at [0, 0] on input "IDEALE PREMIUM INCORPORACAO IMOBILIARIA LTDA" at bounding box center [0, 0] width 0 height 0
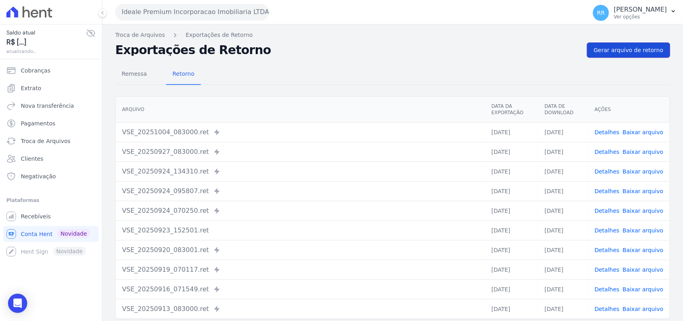
click at [637, 49] on span "Gerar arquivo de retorno" at bounding box center [629, 50] width 70 height 8
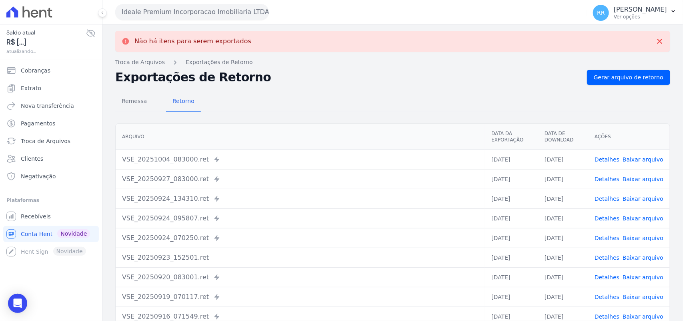
click at [186, 9] on button "Ideale Premium Incorporacao Imobiliaria LTDA" at bounding box center [192, 12] width 154 height 16
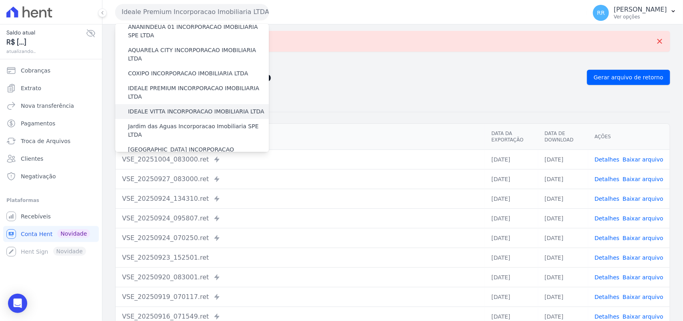
scroll to position [66, 0]
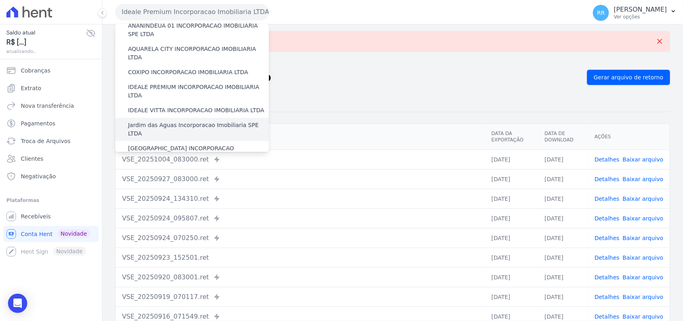
click at [149, 121] on label "Jardim das Aguas Incorporacao Imobiliaria SPE LTDA" at bounding box center [198, 129] width 141 height 17
click at [0, 0] on input "Jardim das Aguas Incorporacao Imobiliaria SPE LTDA" at bounding box center [0, 0] width 0 height 0
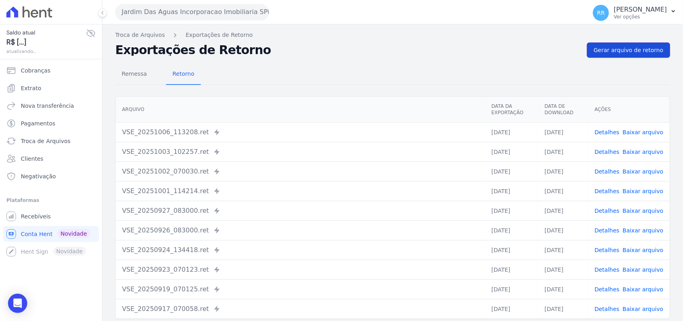
click at [639, 51] on span "Gerar arquivo de retorno" at bounding box center [629, 50] width 70 height 8
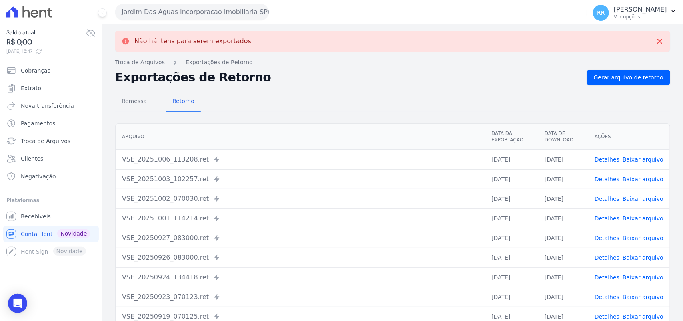
click at [159, 15] on button "Jardim Das Aguas Incorporacao Imobiliaria SPE LTDA" at bounding box center [192, 12] width 154 height 16
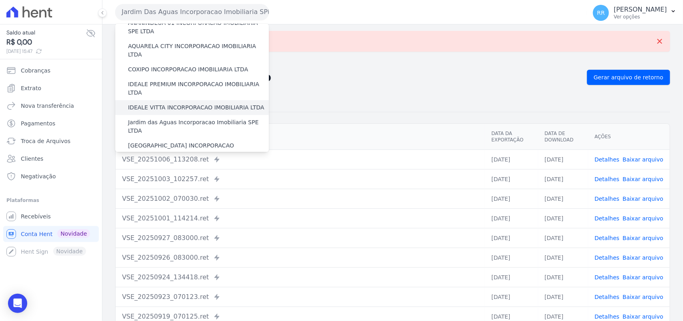
scroll to position [83, 0]
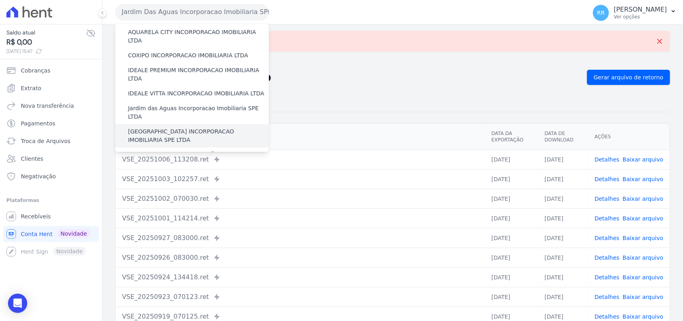
click at [162, 127] on label "[GEOGRAPHIC_DATA] INCORPORACAO IMOBILIARIA SPE LTDA" at bounding box center [198, 135] width 141 height 17
click at [0, 0] on input "[GEOGRAPHIC_DATA] INCORPORACAO IMOBILIARIA SPE LTDA" at bounding box center [0, 0] width 0 height 0
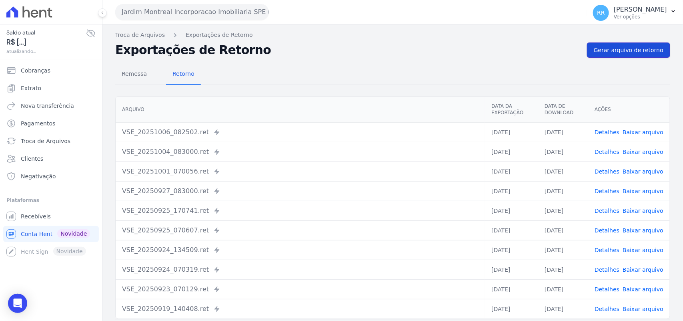
click at [619, 52] on span "Gerar arquivo de retorno" at bounding box center [629, 50] width 70 height 8
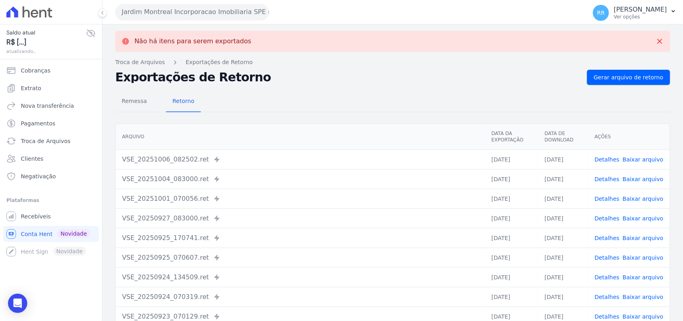
click at [187, 11] on button "Jardim Montreal Incorporacao Imobiliaria SPE LTDA" at bounding box center [192, 12] width 154 height 16
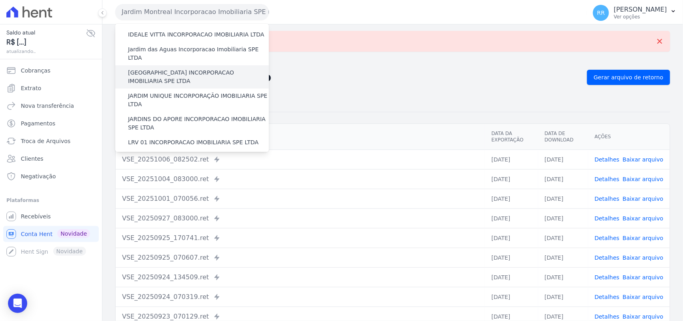
scroll to position [150, 0]
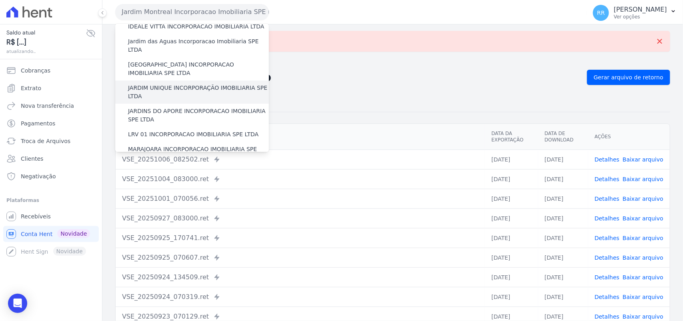
click at [163, 84] on label "JARDIM UNIQUE INCORPORAÇÃO IMOBILIARIA SPE LTDA" at bounding box center [198, 92] width 141 height 17
click at [0, 0] on input "JARDIM UNIQUE INCORPORAÇÃO IMOBILIARIA SPE LTDA" at bounding box center [0, 0] width 0 height 0
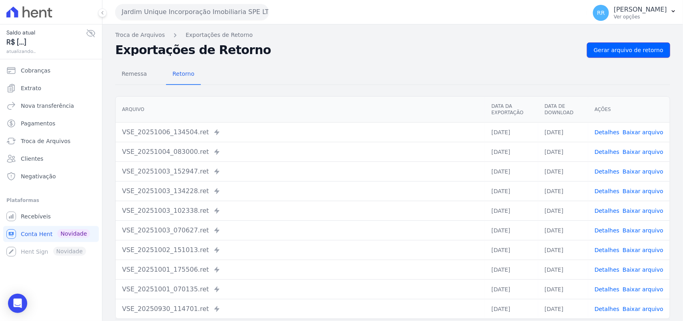
click at [649, 47] on span "Gerar arquivo de retorno" at bounding box center [629, 50] width 70 height 8
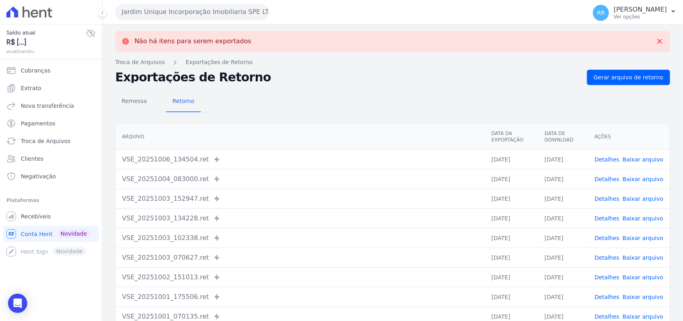
click at [153, 11] on button "Jardim Unique Incorporação Imobiliaria SPE LTDA" at bounding box center [192, 12] width 154 height 16
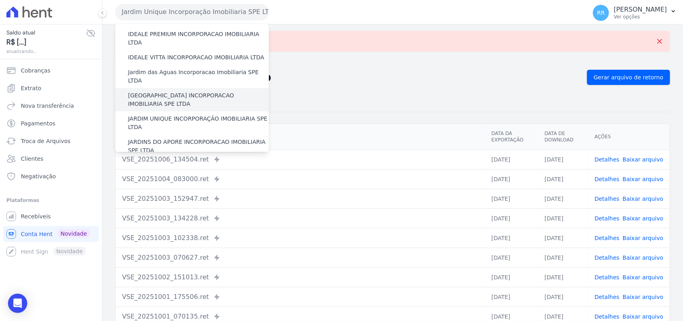
scroll to position [133, 0]
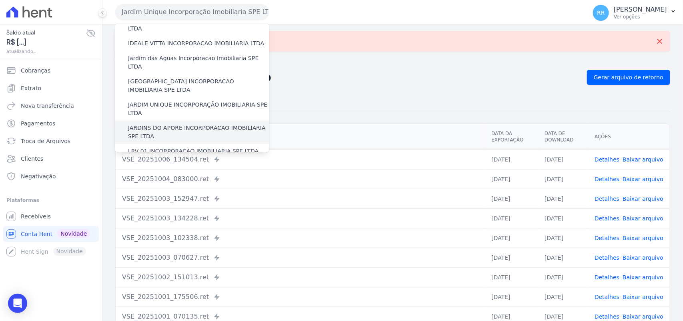
click at [180, 124] on label "JARDINS DO APORE INCORPORACAO IMOBILIARIA SPE LTDA" at bounding box center [198, 132] width 141 height 17
click at [0, 0] on input "JARDINS DO APORE INCORPORACAO IMOBILIARIA SPE LTDA" at bounding box center [0, 0] width 0 height 0
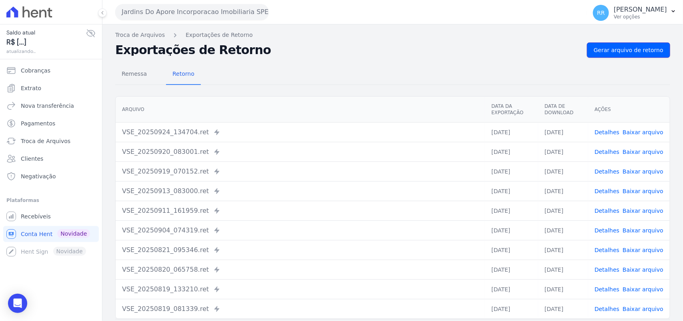
click at [641, 54] on link "Gerar arquivo de retorno" at bounding box center [628, 49] width 83 height 15
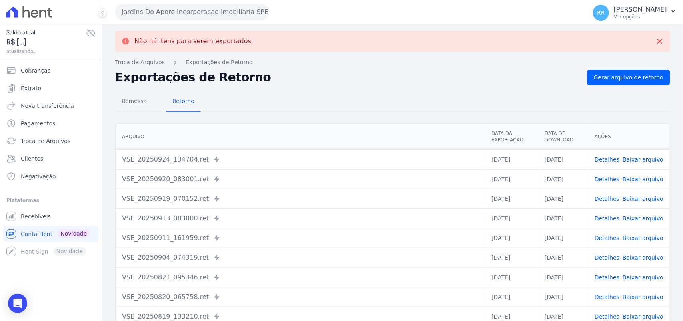
click at [193, 18] on button "Jardins Do Apore Incorporacao Imobiliaria SPE LTDA" at bounding box center [192, 12] width 154 height 16
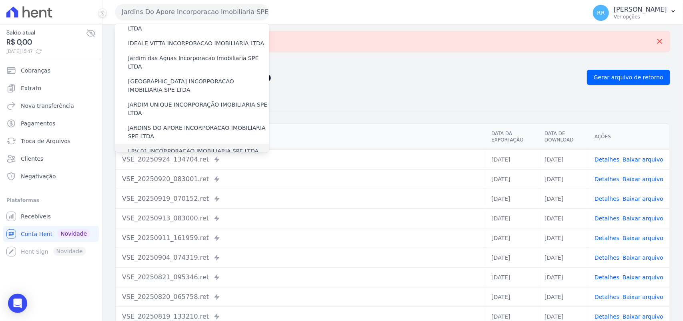
click at [159, 147] on label "LRV 01 INCORPORACAO IMOBILIARIA SPE LTDA" at bounding box center [193, 151] width 131 height 8
click at [0, 0] on input "LRV 01 INCORPORACAO IMOBILIARIA SPE LTDA" at bounding box center [0, 0] width 0 height 0
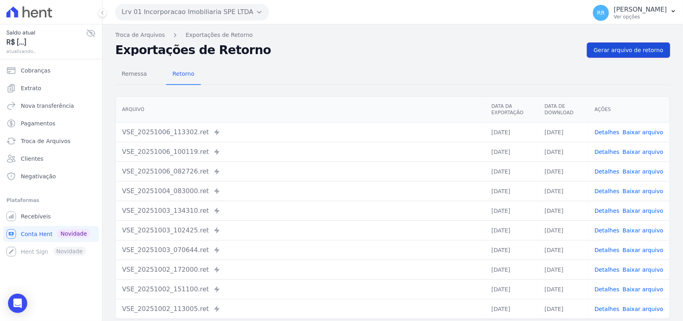
click at [622, 49] on span "Gerar arquivo de retorno" at bounding box center [629, 50] width 70 height 8
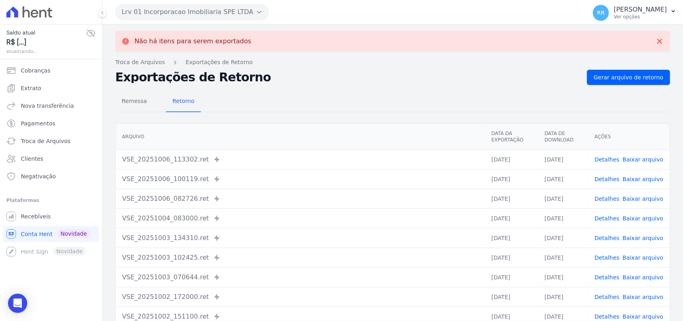
click at [160, 8] on button "Lrv 01 Incorporacao Imobiliaria SPE LTDA" at bounding box center [192, 12] width 154 height 16
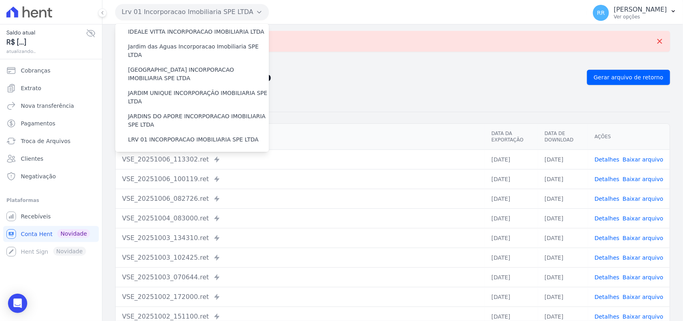
scroll to position [200, 0]
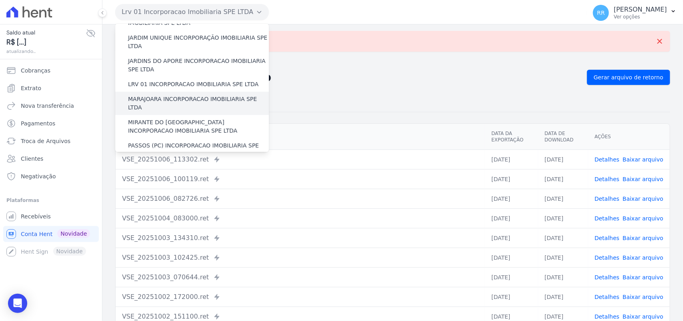
click at [145, 95] on label "MARAJOARA INCORPORACAO IMOBILIARIA SPE LTDA" at bounding box center [198, 103] width 141 height 17
click at [0, 0] on input "MARAJOARA INCORPORACAO IMOBILIARIA SPE LTDA" at bounding box center [0, 0] width 0 height 0
click at [150, 95] on label "MARAJOARA INCORPORACAO IMOBILIARIA SPE LTDA" at bounding box center [198, 103] width 141 height 17
click at [0, 0] on input "MARAJOARA INCORPORACAO IMOBILIARIA SPE LTDA" at bounding box center [0, 0] width 0 height 0
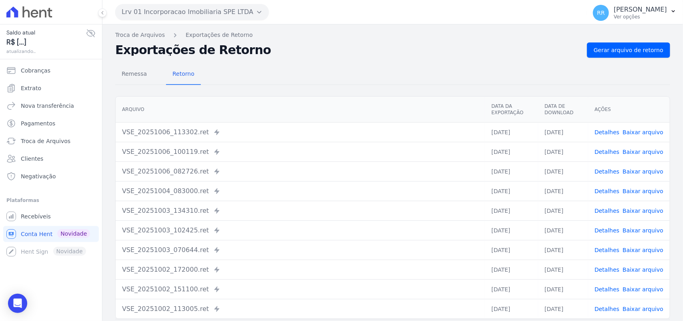
click at [617, 40] on div "Troca de Arquivos Exportações de Retorno Exportações de Retorno Gerar arquivo d…" at bounding box center [392, 188] width 581 height 329
click at [615, 45] on link "Gerar arquivo de retorno" at bounding box center [628, 49] width 83 height 15
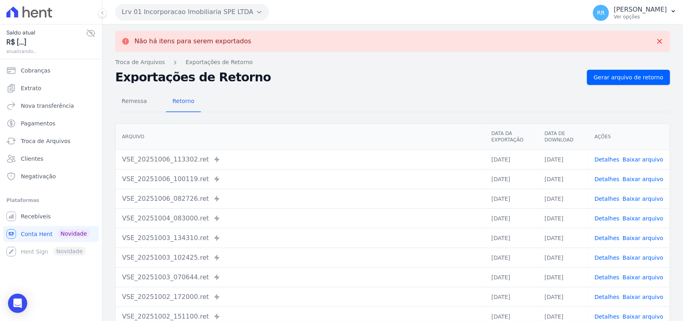
click at [154, 6] on button "Lrv 01 Incorporacao Imobiliaria SPE LTDA" at bounding box center [192, 12] width 154 height 16
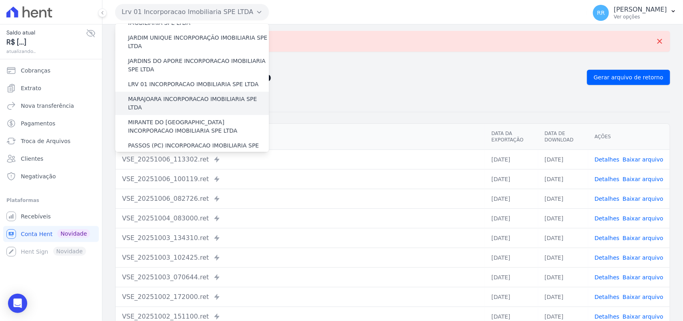
click at [149, 95] on label "MARAJOARA INCORPORACAO IMOBILIARIA SPE LTDA" at bounding box center [198, 103] width 141 height 17
click at [0, 0] on input "MARAJOARA INCORPORACAO IMOBILIARIA SPE LTDA" at bounding box center [0, 0] width 0 height 0
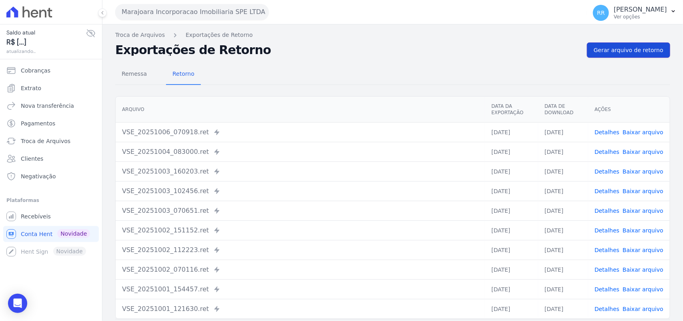
click at [611, 46] on span "Gerar arquivo de retorno" at bounding box center [629, 50] width 70 height 8
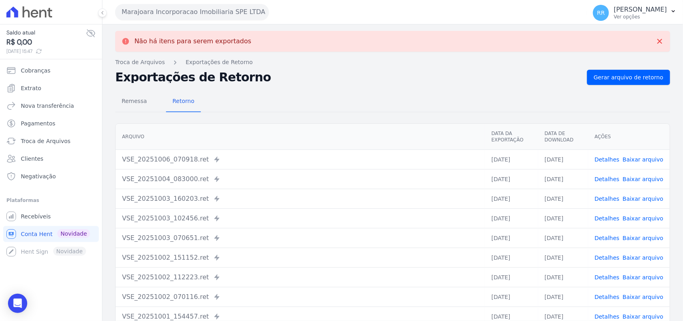
click at [173, 12] on button "Marajoara Incorporacao Imobiliaria SPE LTDA" at bounding box center [192, 12] width 154 height 16
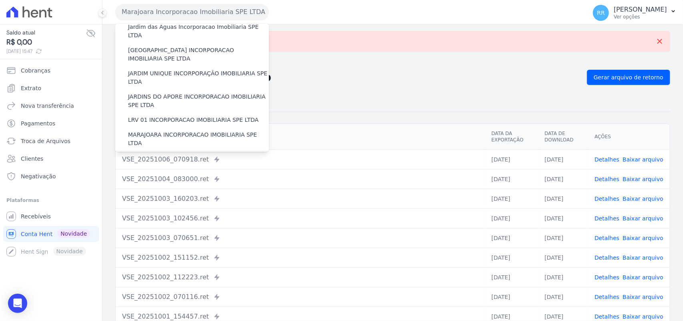
scroll to position [217, 0]
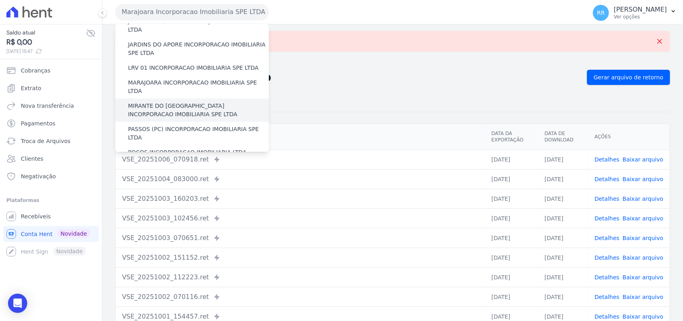
click at [157, 102] on label "MIRANTE DO [GEOGRAPHIC_DATA] INCORPORACAO IMOBILIARIA SPE LTDA" at bounding box center [198, 110] width 141 height 17
click at [0, 0] on input "MIRANTE DO [GEOGRAPHIC_DATA] INCORPORACAO IMOBILIARIA SPE LTDA" at bounding box center [0, 0] width 0 height 0
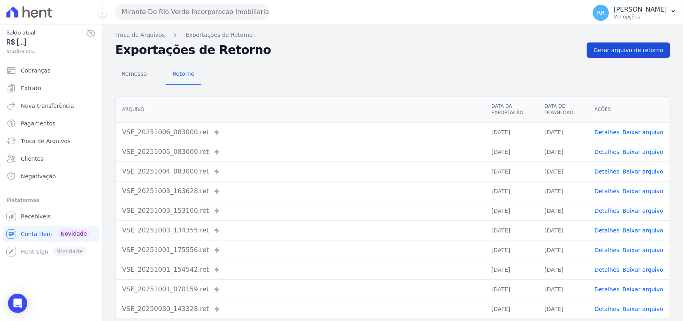
click at [620, 50] on span "Gerar arquivo de retorno" at bounding box center [629, 50] width 70 height 8
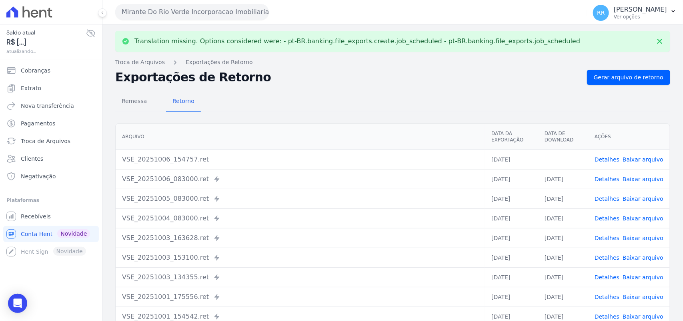
click at [635, 159] on link "Baixar arquivo" at bounding box center [643, 159] width 41 height 6
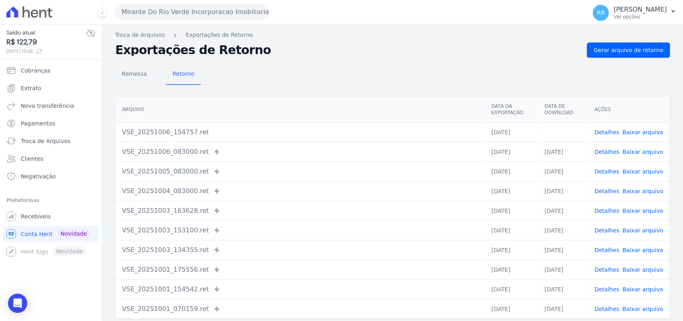
drag, startPoint x: 225, startPoint y: 84, endPoint x: 239, endPoint y: 60, distance: 27.8
click at [225, 84] on div "Remessa Retorno" at bounding box center [392, 74] width 555 height 21
click at [241, 21] on div "Mirante Do Rio Verde Incorporacao Imobiliaria SPE LTDA Via Sul Engenharia AGUAS…" at bounding box center [349, 12] width 468 height 25
click at [240, 18] on button "Mirante Do Rio Verde Incorporacao Imobiliaria SPE LTDA" at bounding box center [192, 12] width 154 height 16
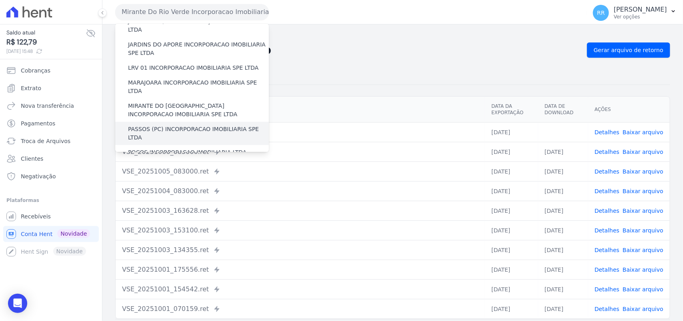
click at [151, 125] on label "PASSOS (PC) INCORPORACAO IMOBILIARIA SPE LTDA" at bounding box center [198, 133] width 141 height 17
click at [0, 0] on input "PASSOS (PC) INCORPORACAO IMOBILIARIA SPE LTDA" at bounding box center [0, 0] width 0 height 0
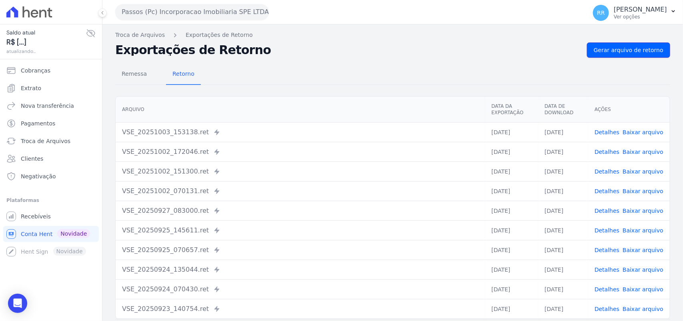
click at [605, 47] on span "Gerar arquivo de retorno" at bounding box center [629, 50] width 70 height 8
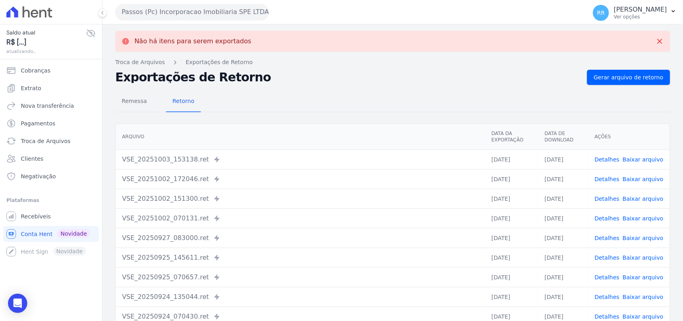
click at [202, 19] on button "Passos (Pc) Incorporacao Imobiliaria SPE LTDA" at bounding box center [192, 12] width 154 height 16
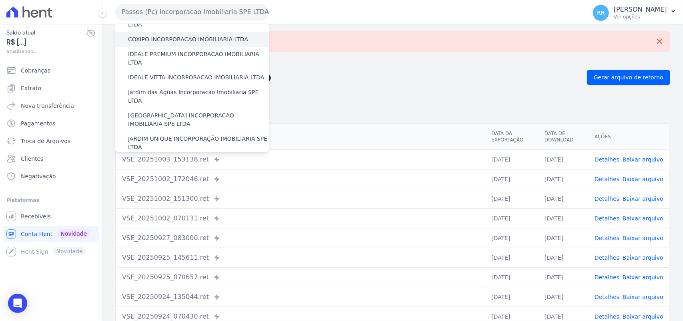
scroll to position [233, 0]
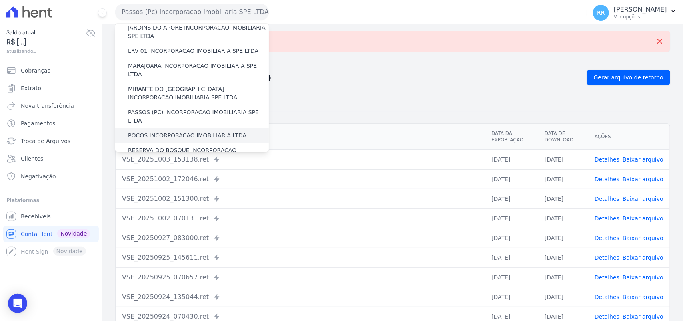
click at [153, 131] on label "POCOS INCORPORACAO IMOBILIARIA LTDA" at bounding box center [187, 135] width 119 height 8
click at [0, 0] on input "POCOS INCORPORACAO IMOBILIARIA LTDA" at bounding box center [0, 0] width 0 height 0
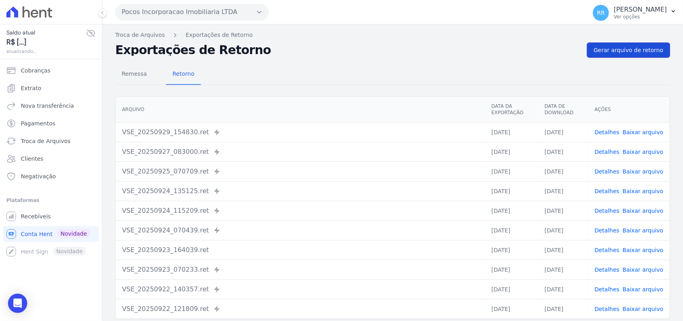
click at [619, 47] on span "Gerar arquivo de retorno" at bounding box center [629, 50] width 70 height 8
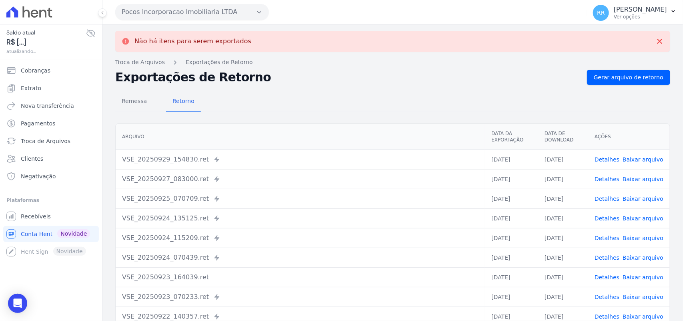
click at [189, 7] on button "Pocos Incorporacao Imobiliaria LTDA" at bounding box center [192, 12] width 154 height 16
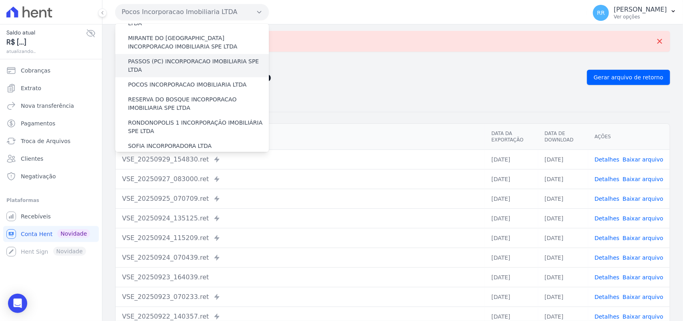
scroll to position [283, 0]
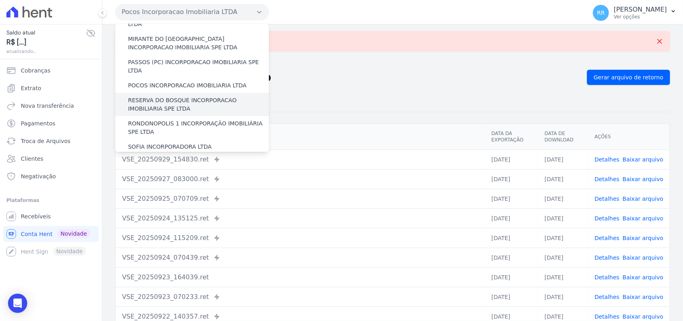
click at [149, 96] on label "RESERVA DO BOSQUE INCORPORACAO IMOBILIARIA SPE LTDA" at bounding box center [198, 104] width 141 height 17
click at [0, 0] on input "RESERVA DO BOSQUE INCORPORACAO IMOBILIARIA SPE LTDA" at bounding box center [0, 0] width 0 height 0
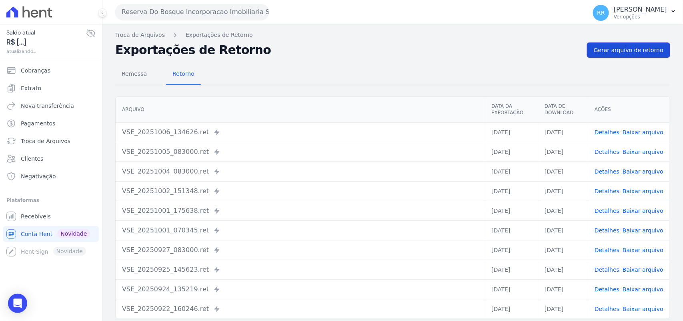
click at [619, 52] on span "Gerar arquivo de retorno" at bounding box center [629, 50] width 70 height 8
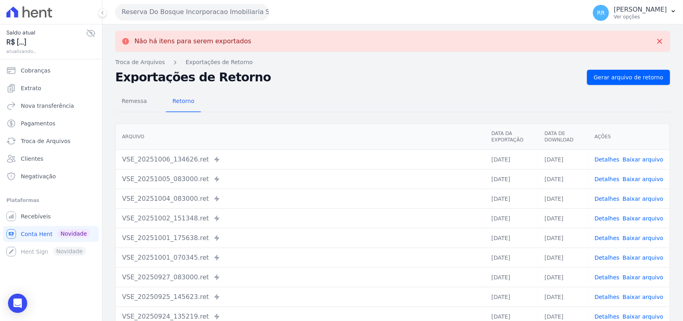
click at [157, 11] on button "Reserva Do Bosque Incorporacao Imobiliaria SPE LTDA" at bounding box center [192, 12] width 154 height 16
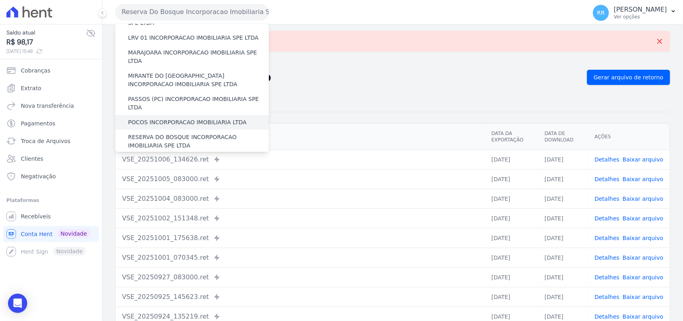
scroll to position [250, 0]
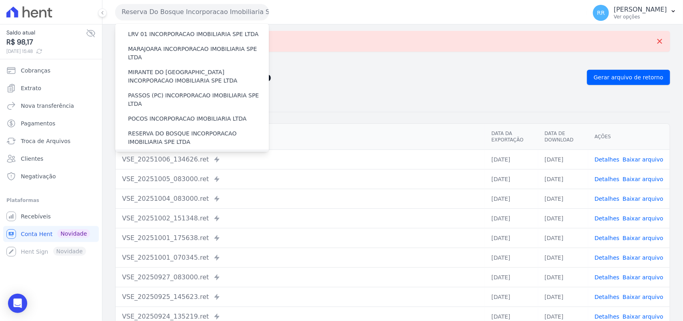
click at [157, 153] on label "RONDONOPOLIS 1 INCORPORAÇÃO IMOBILIÁRIA SPE LTDA" at bounding box center [198, 161] width 141 height 17
click at [0, 0] on input "RONDONOPOLIS 1 INCORPORAÇÃO IMOBILIÁRIA SPE LTDA" at bounding box center [0, 0] width 0 height 0
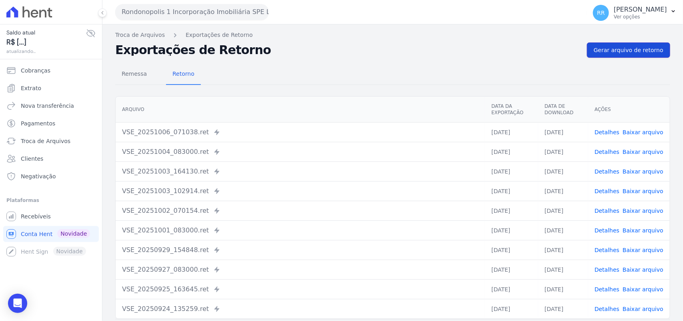
click at [619, 54] on span "Gerar arquivo de retorno" at bounding box center [629, 50] width 70 height 8
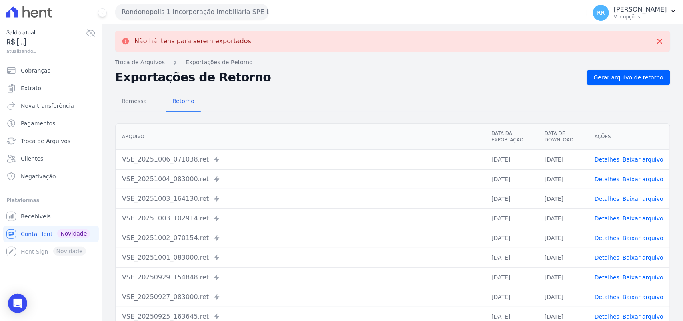
click at [180, 12] on button "Rondonopolis 1 Incorporação Imobiliária SPE LTDA" at bounding box center [192, 12] width 154 height 16
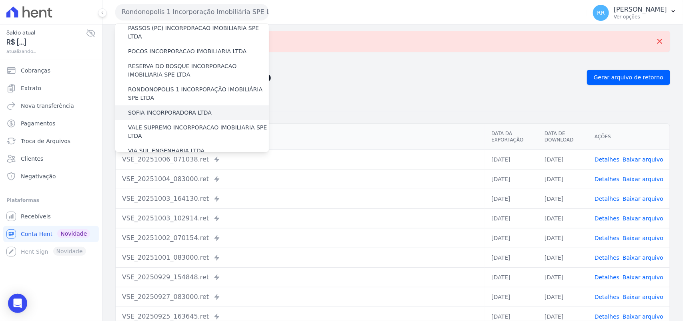
scroll to position [316, 0]
click at [162, 110] on label "SOFIA INCORPORADORA LTDA" at bounding box center [170, 114] width 84 height 8
click at [0, 0] on input "SOFIA INCORPORADORA LTDA" at bounding box center [0, 0] width 0 height 0
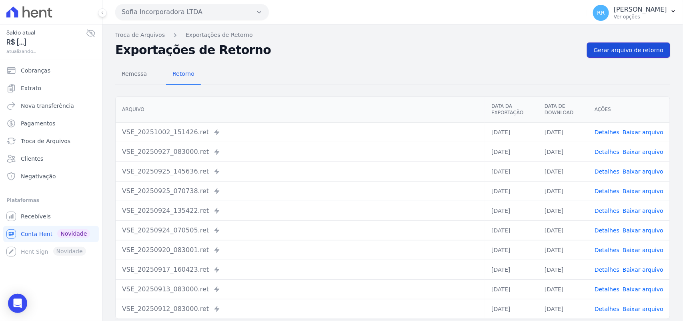
click at [631, 43] on link "Gerar arquivo de retorno" at bounding box center [628, 49] width 83 height 15
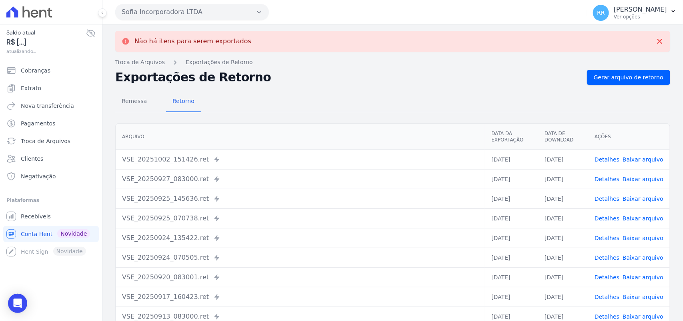
click at [189, 8] on button "Sofia Incorporadora LTDA" at bounding box center [192, 12] width 154 height 16
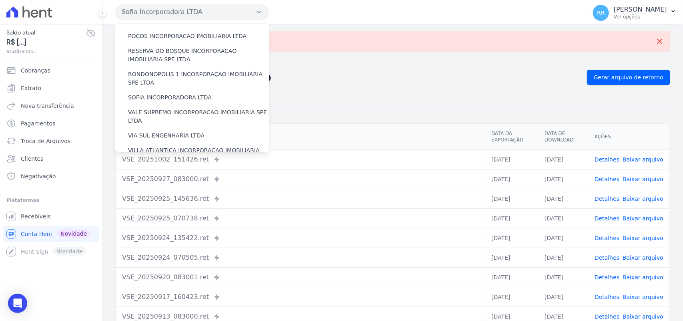
scroll to position [333, 0]
click at [145, 107] on label "VALE SUPREMO INCORPORACAO IMOBILIARIA SPE LTDA" at bounding box center [198, 115] width 141 height 17
click at [0, 0] on input "VALE SUPREMO INCORPORACAO IMOBILIARIA SPE LTDA" at bounding box center [0, 0] width 0 height 0
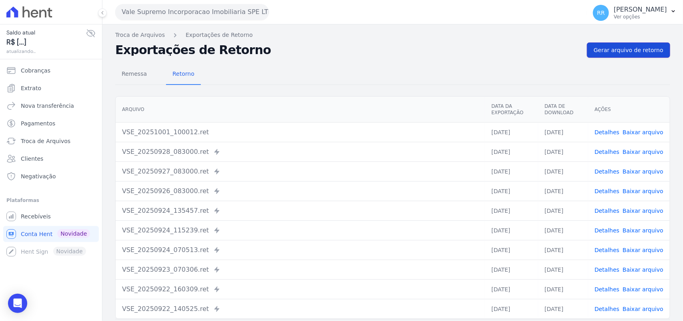
click at [644, 47] on span "Gerar arquivo de retorno" at bounding box center [629, 50] width 70 height 8
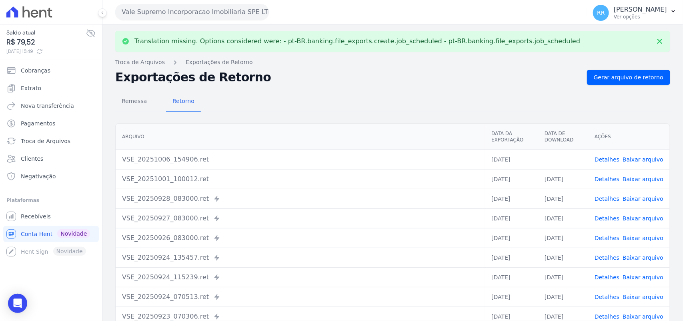
click at [633, 161] on link "Baixar arquivo" at bounding box center [643, 159] width 41 height 6
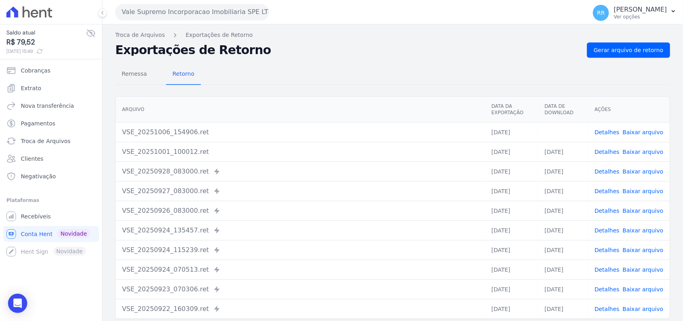
drag, startPoint x: 327, startPoint y: 89, endPoint x: 327, endPoint y: 84, distance: 4.8
click at [327, 89] on div "Remessa Retorno [GEOGRAPHIC_DATA] Data da Exportação Data de Download Ações VSE…" at bounding box center [392, 202] width 555 height 289
click at [175, 11] on button "Vale Supremo Incorporacao Imobiliaria SPE LTDA" at bounding box center [192, 12] width 154 height 16
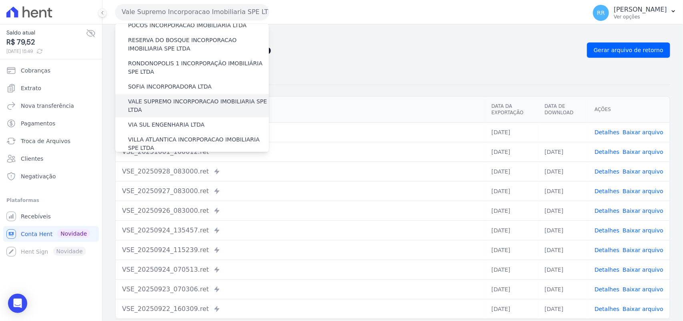
scroll to position [366, 0]
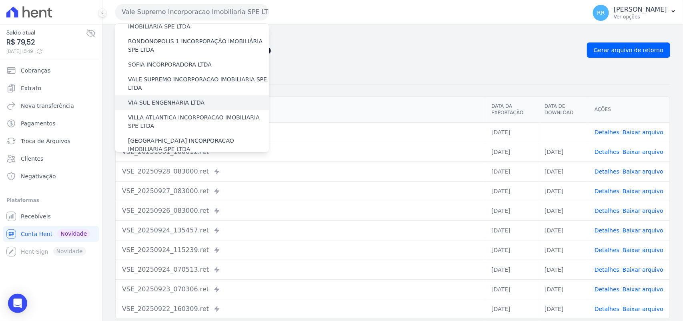
click at [143, 98] on label "VIA SUL ENGENHARIA LTDA" at bounding box center [166, 102] width 76 height 8
click at [0, 0] on input "VIA SUL ENGENHARIA LTDA" at bounding box center [0, 0] width 0 height 0
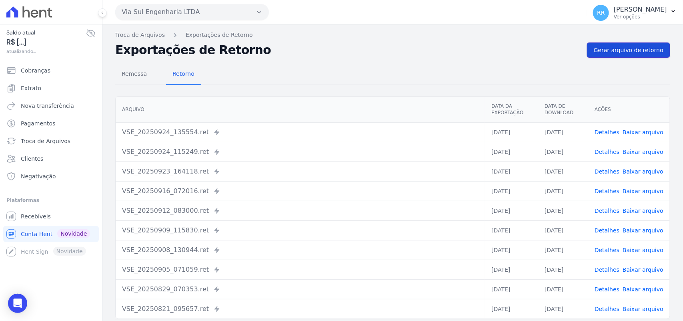
click at [619, 46] on link "Gerar arquivo de retorno" at bounding box center [628, 49] width 83 height 15
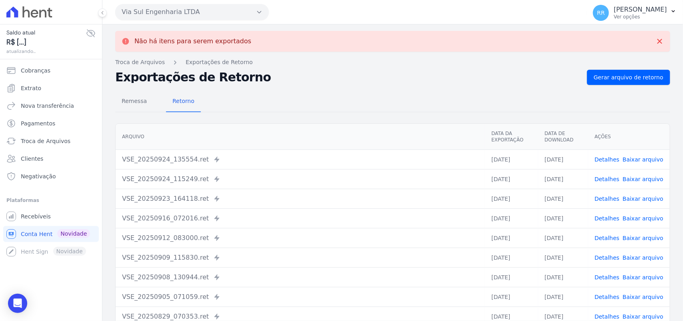
click at [190, 6] on button "Via Sul Engenharia LTDA" at bounding box center [192, 12] width 154 height 16
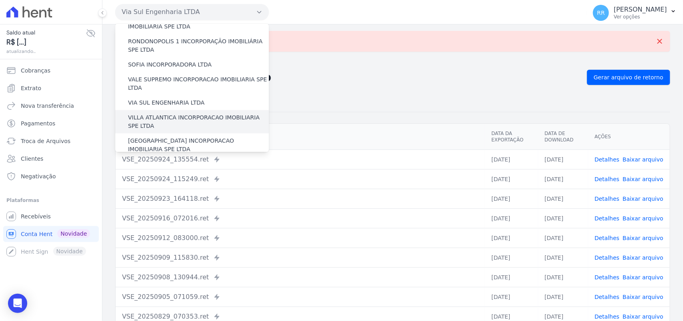
click at [162, 113] on label "VILLA ATLANTICA INCORPORACAO IMOBILIARIA SPE LTDA" at bounding box center [198, 121] width 141 height 17
click at [0, 0] on input "VILLA ATLANTICA INCORPORACAO IMOBILIARIA SPE LTDA" at bounding box center [0, 0] width 0 height 0
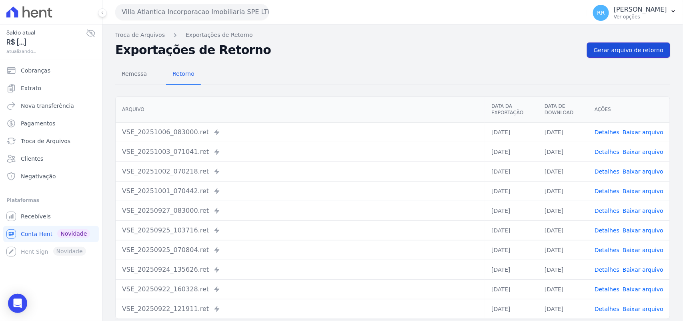
click at [627, 44] on link "Gerar arquivo de retorno" at bounding box center [628, 49] width 83 height 15
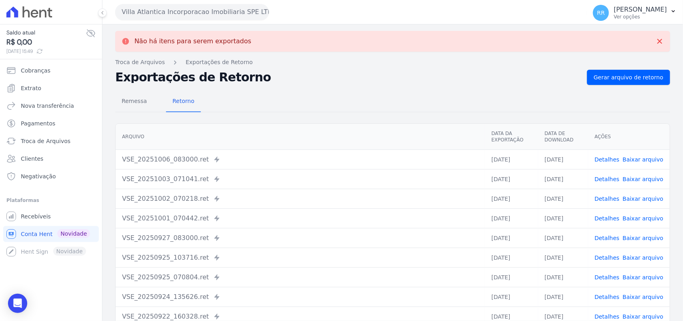
click at [227, 17] on button "Villa Atlantica Incorporacao Imobiliaria SPE LTDA" at bounding box center [192, 12] width 154 height 16
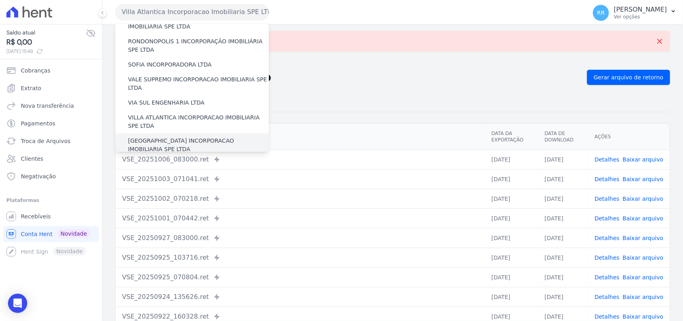
click at [151, 133] on div "[GEOGRAPHIC_DATA] INCORPORACAO IMOBILIARIA SPE LTDA" at bounding box center [192, 144] width 154 height 23
click at [147, 137] on label "[GEOGRAPHIC_DATA] INCORPORACAO IMOBILIARIA SPE LTDA" at bounding box center [198, 145] width 141 height 17
click at [0, 0] on input "[GEOGRAPHIC_DATA] INCORPORACAO IMOBILIARIA SPE LTDA" at bounding box center [0, 0] width 0 height 0
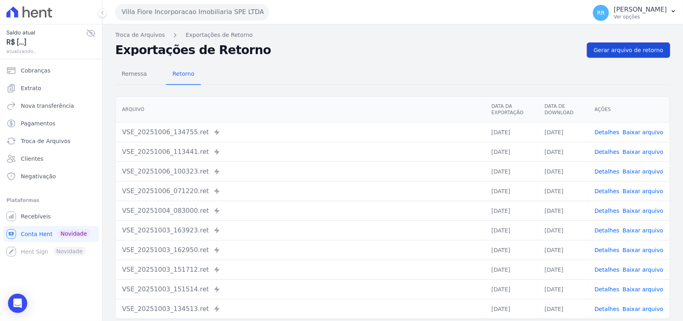
click at [610, 56] on link "Gerar arquivo de retorno" at bounding box center [628, 49] width 83 height 15
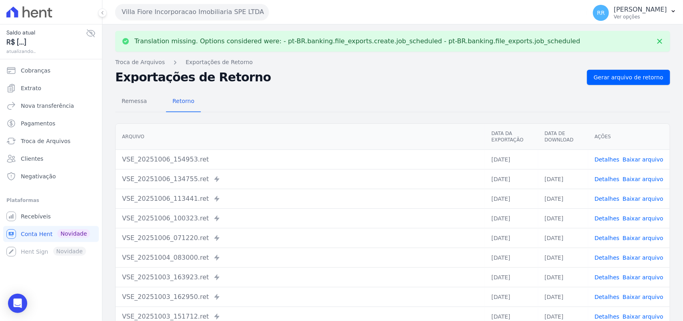
click at [641, 159] on link "Baixar arquivo" at bounding box center [643, 159] width 41 height 6
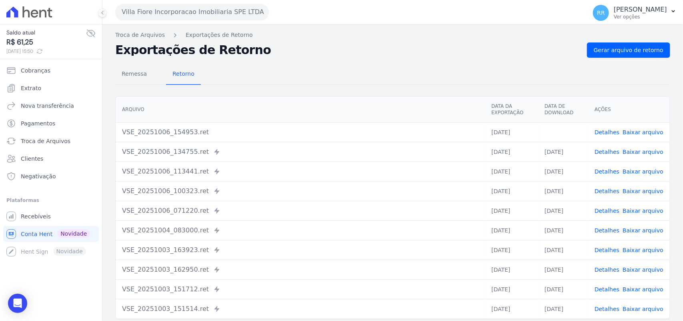
click at [269, 58] on div "Remessa Retorno [GEOGRAPHIC_DATA] Data da Exportação Data de Download Ações VSE…" at bounding box center [392, 202] width 555 height 289
click at [137, 18] on button "Villa Fiore Incorporacao Imobiliaria SPE LTDA" at bounding box center [192, 12] width 154 height 16
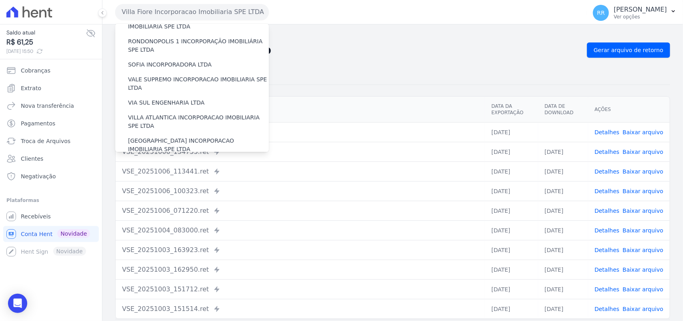
click at [149, 160] on label "VILLA TROPICAL INCORPORAÇÃO IMOBILIÁRIA SPE LTDA" at bounding box center [198, 168] width 141 height 17
click at [0, 0] on input "VILLA TROPICAL INCORPORAÇÃO IMOBILIÁRIA SPE LTDA" at bounding box center [0, 0] width 0 height 0
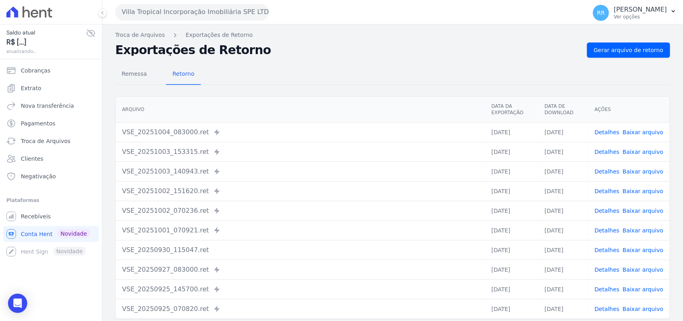
click at [585, 59] on div "Remessa Retorno [GEOGRAPHIC_DATA] Data da Exportação Data de Download Ações VSE…" at bounding box center [392, 202] width 555 height 289
click at [626, 41] on div "Troca de Arquivos Exportações de Retorno Exportações de Retorno Gerar arquivo d…" at bounding box center [392, 188] width 581 height 329
click at [623, 47] on span "Gerar arquivo de retorno" at bounding box center [629, 50] width 70 height 8
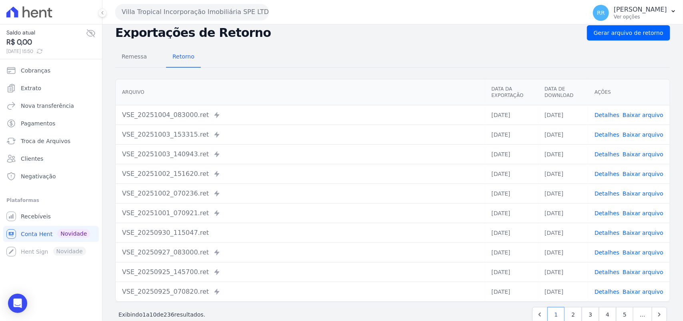
scroll to position [34, 0]
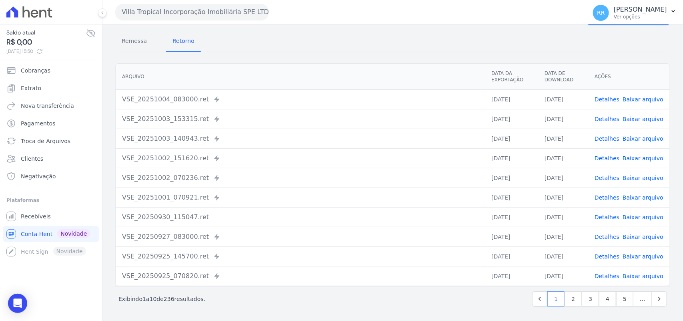
click at [181, 17] on button "Villa Tropical Incorporação Imobiliária SPE LTDA" at bounding box center [192, 12] width 154 height 16
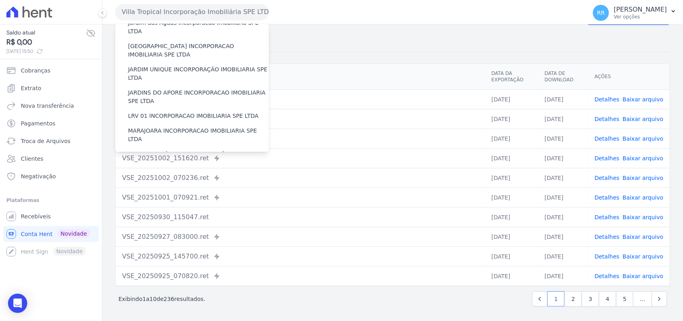
scroll to position [233, 0]
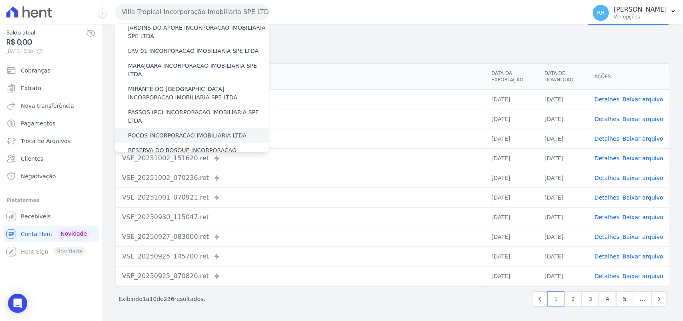
click at [138, 131] on label "POCOS INCORPORACAO IMOBILIARIA LTDA" at bounding box center [187, 135] width 119 height 8
click at [0, 0] on input "POCOS INCORPORACAO IMOBILIARIA LTDA" at bounding box center [0, 0] width 0 height 0
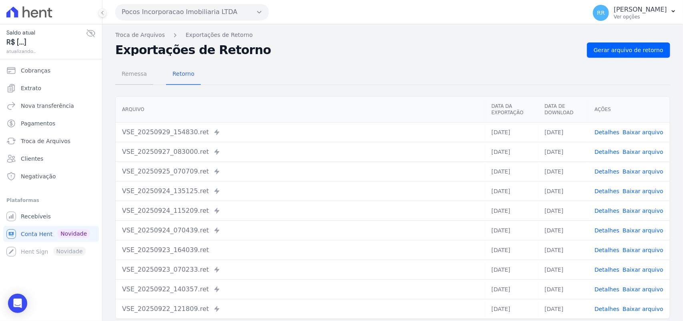
click at [141, 79] on span "Remessa" at bounding box center [134, 74] width 35 height 16
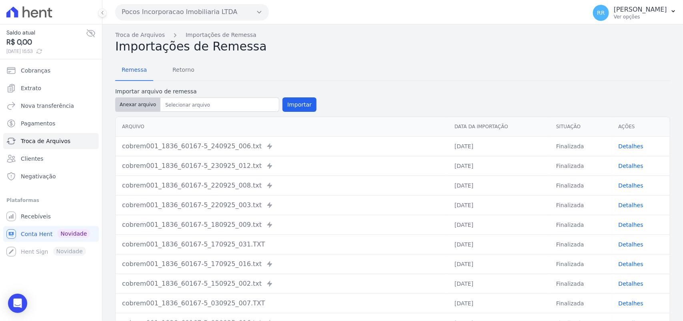
click at [149, 106] on button "Anexar arquivo" at bounding box center [137, 104] width 45 height 14
click at [356, 33] on nav "Troca de Arquivos Importações de Remessa" at bounding box center [392, 35] width 555 height 8
click at [315, 37] on nav "Troca de Arquivos Importações de Remessa" at bounding box center [392, 35] width 555 height 8
click at [323, 24] on div "Troca de Arquivos Importações de Remessa Importações de Remessa Remessa Retorno…" at bounding box center [392, 195] width 581 height 343
click at [368, 54] on div "Remessa Retorno Importar arquivo de remessa Anexar arquivo Importar [GEOGRAPHIC…" at bounding box center [392, 207] width 555 height 307
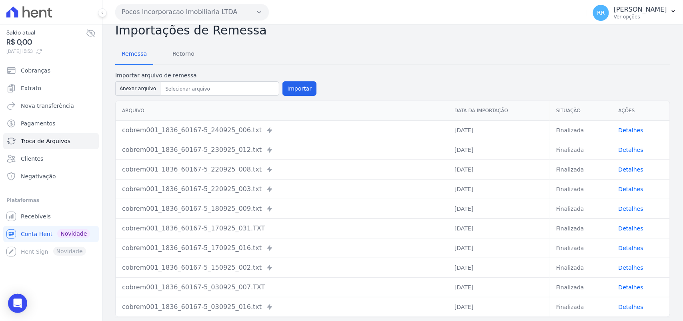
scroll to position [14, 0]
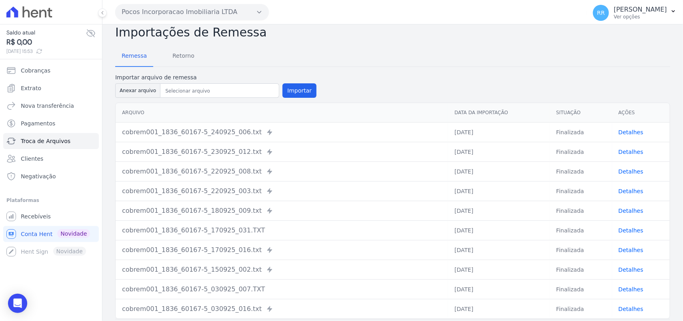
click at [227, 51] on div "Remessa Retorno" at bounding box center [392, 56] width 555 height 21
click at [317, 36] on h2 "Importações de Remessa" at bounding box center [392, 32] width 555 height 14
click at [407, 47] on div "Remessa Retorno" at bounding box center [392, 56] width 555 height 21
click at [325, 35] on h2 "Importações de Remessa" at bounding box center [392, 32] width 555 height 14
click at [322, 47] on div "Remessa Retorno" at bounding box center [392, 56] width 555 height 21
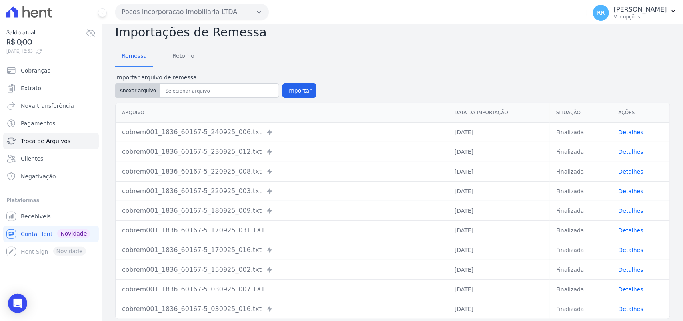
click at [135, 85] on button "Anexar arquivo" at bounding box center [137, 90] width 45 height 14
type input "cobrem001_1836_60167-5_061025_025.TXT"
click at [311, 92] on form "Importar arquivo de remessa Anexar arquivo Importar" at bounding box center [392, 86] width 555 height 26
click at [302, 91] on button "Importar" at bounding box center [300, 90] width 34 height 14
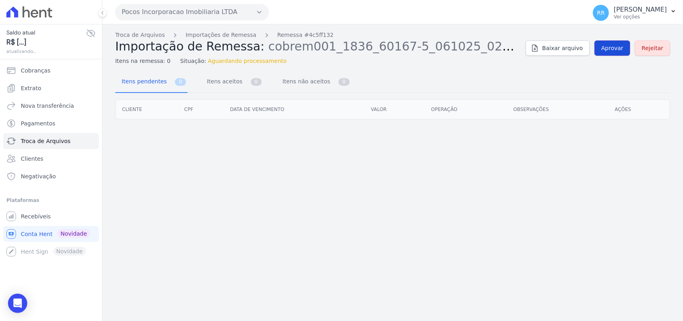
click at [621, 53] on link "Aprovar" at bounding box center [613, 47] width 36 height 15
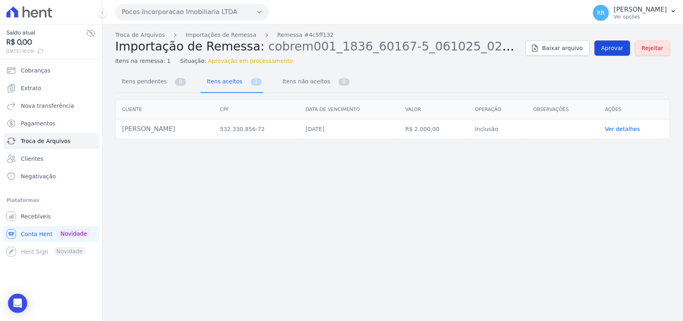
click at [624, 53] on link "Aprovar" at bounding box center [613, 47] width 36 height 15
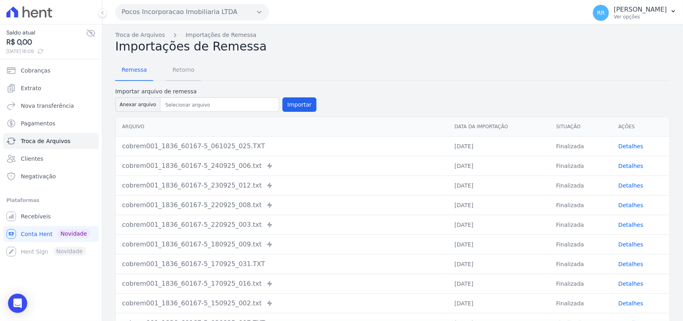
click at [191, 68] on span "Retorno" at bounding box center [184, 70] width 32 height 16
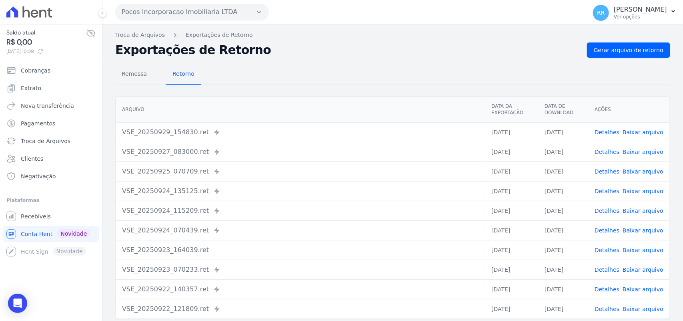
click at [630, 60] on div "Remessa Retorno [GEOGRAPHIC_DATA] Data da Exportação Data de Download Ações VSE…" at bounding box center [392, 202] width 555 height 289
click at [633, 52] on span "Gerar arquivo de retorno" at bounding box center [629, 50] width 70 height 8
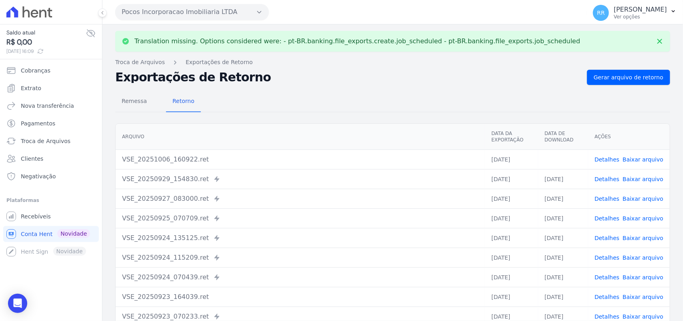
click at [642, 161] on link "Baixar arquivo" at bounding box center [643, 159] width 41 height 6
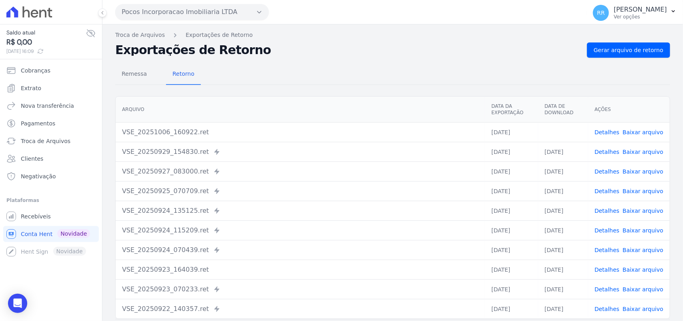
click at [137, 21] on div "Pocos Incorporacao Imobiliaria LTDA Via Sul Engenharia AGUAS DE [GEOGRAPHIC_DAT…" at bounding box center [349, 12] width 468 height 25
click at [140, 14] on button "Pocos Incorporacao Imobiliaria LTDA" at bounding box center [192, 12] width 154 height 16
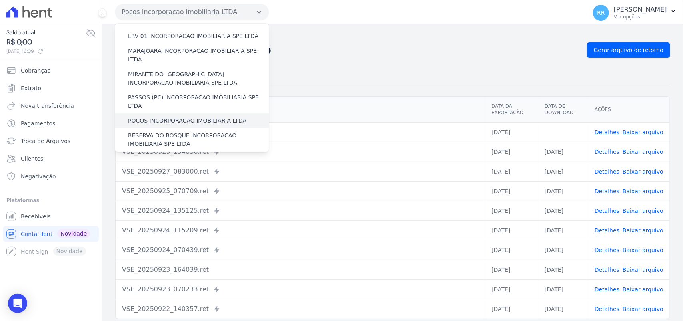
scroll to position [250, 0]
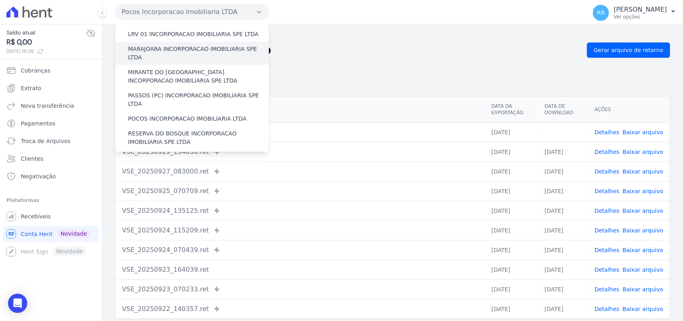
click at [154, 45] on label "MARAJOARA INCORPORACAO IMOBILIARIA SPE LTDA" at bounding box center [198, 53] width 141 height 17
click at [0, 0] on input "MARAJOARA INCORPORACAO IMOBILIARIA SPE LTDA" at bounding box center [0, 0] width 0 height 0
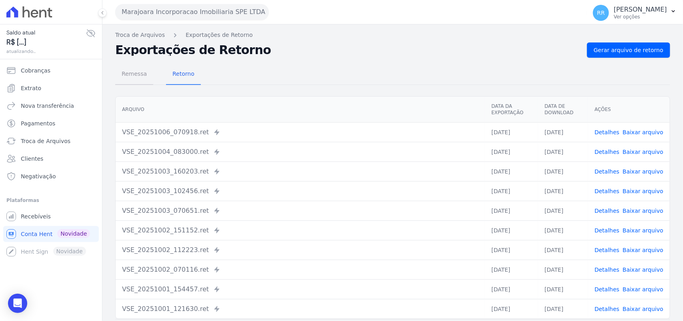
click at [133, 79] on span "Remessa" at bounding box center [134, 74] width 35 height 16
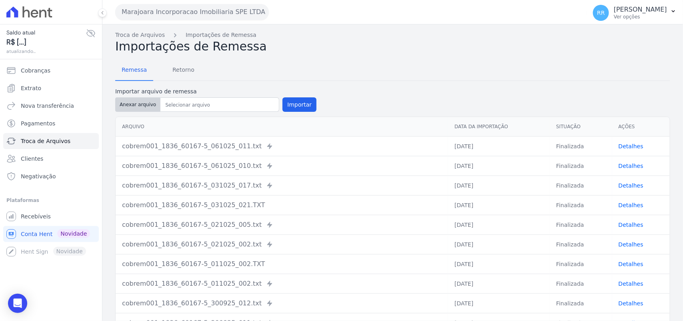
click at [143, 105] on button "Anexar arquivo" at bounding box center [137, 104] width 45 height 14
type input "cobrem001_1836_60167-5_061025_017.TXT"
click at [297, 98] on button "Importar" at bounding box center [300, 104] width 34 height 14
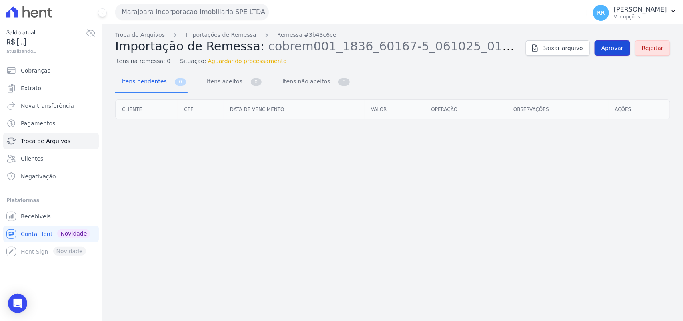
click at [613, 48] on span "Aprovar" at bounding box center [613, 48] width 22 height 8
click at [624, 48] on span "Aprovar" at bounding box center [613, 48] width 22 height 8
click at [613, 49] on span "Aprovar" at bounding box center [613, 48] width 22 height 8
click at [617, 55] on link "Aprovar" at bounding box center [613, 47] width 36 height 15
click at [616, 46] on span "Aprovar" at bounding box center [613, 48] width 22 height 8
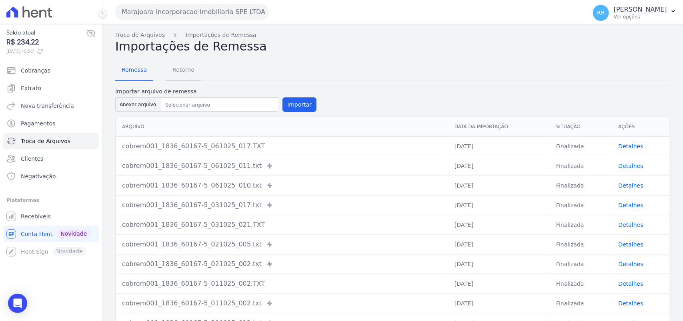
click at [186, 73] on span "Retorno" at bounding box center [184, 70] width 32 height 16
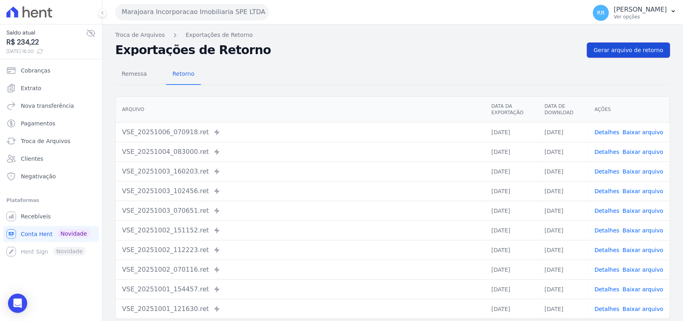
click at [615, 52] on span "Gerar arquivo de retorno" at bounding box center [629, 50] width 70 height 8
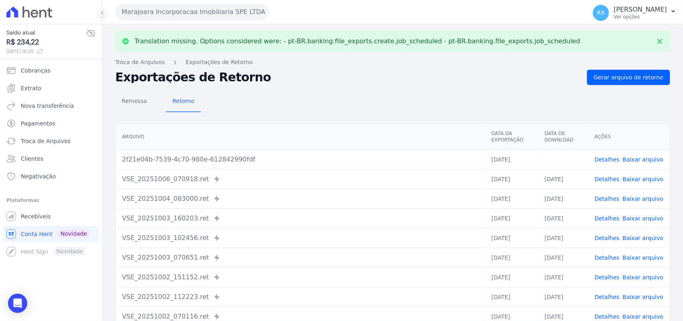
click at [637, 160] on link "Baixar arquivo" at bounding box center [643, 159] width 41 height 6
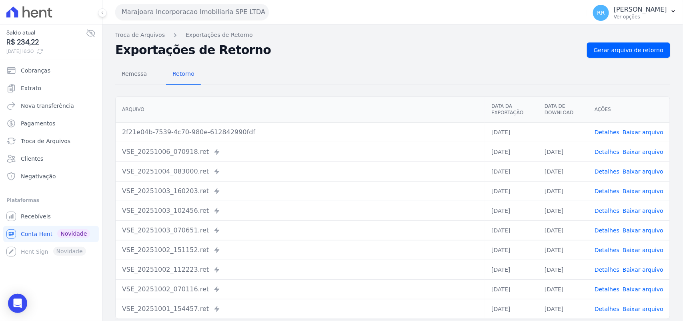
click at [163, 17] on button "Marajoara Incorporacao Imobiliaria SPE LTDA" at bounding box center [192, 12] width 154 height 16
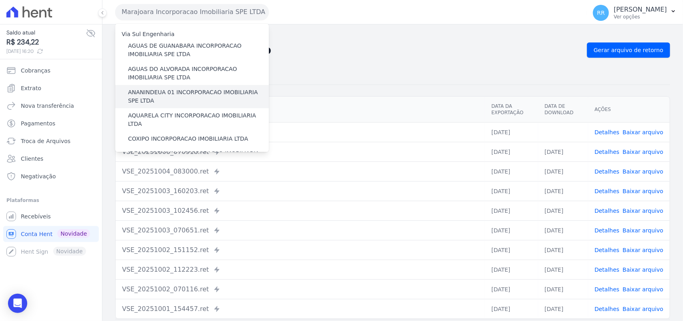
click at [169, 94] on label "ANANINDEUA 01 INCORPORACAO IMOBILIARIA SPE LTDA" at bounding box center [198, 96] width 141 height 17
click at [0, 0] on input "ANANINDEUA 01 INCORPORACAO IMOBILIARIA SPE LTDA" at bounding box center [0, 0] width 0 height 0
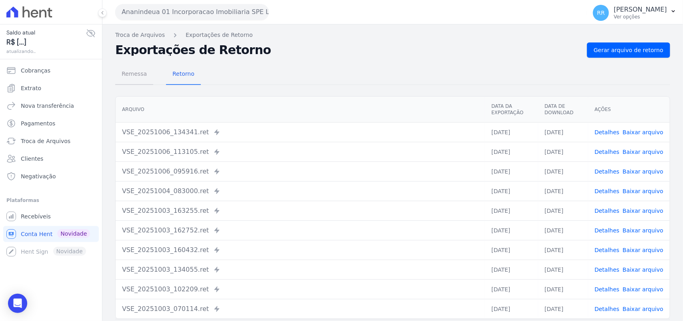
click at [133, 83] on link "Remessa" at bounding box center [134, 74] width 38 height 21
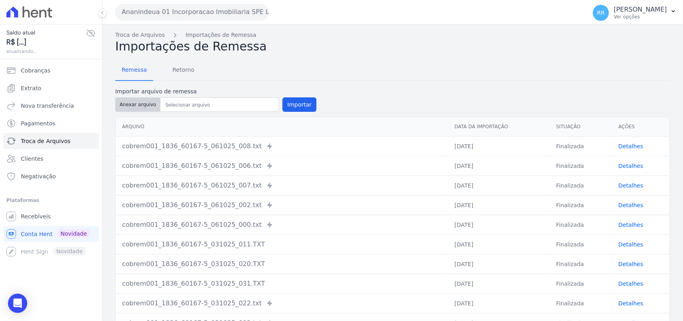
click at [136, 108] on button "Anexar arquivo" at bounding box center [137, 104] width 45 height 14
type input "cobrem001_1836_60167-5_061025_016.TXT"
click at [289, 101] on button "Importar" at bounding box center [300, 104] width 34 height 14
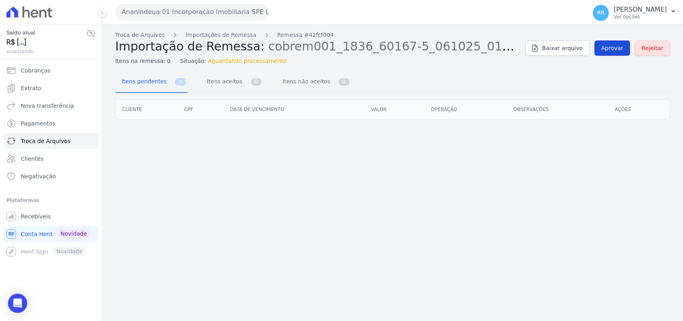
click at [624, 51] on span "Aprovar" at bounding box center [613, 48] width 22 height 8
click at [623, 54] on link "Aprovar" at bounding box center [613, 47] width 36 height 15
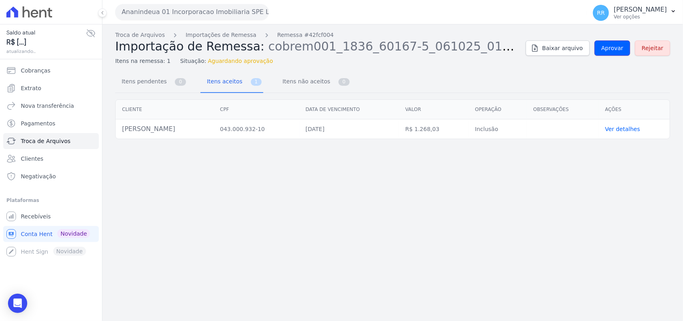
click at [623, 54] on link "Aprovar" at bounding box center [613, 47] width 36 height 15
click at [617, 43] on link "Aprovar" at bounding box center [613, 47] width 36 height 15
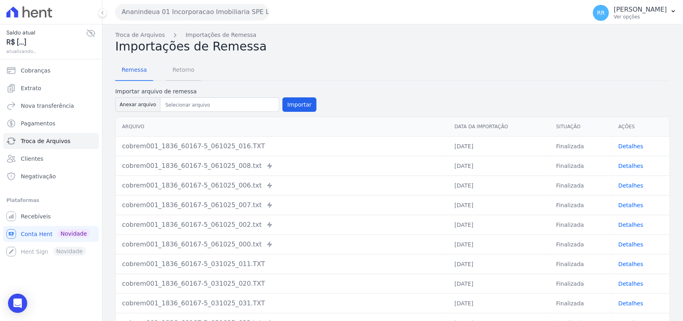
click at [181, 68] on span "Retorno" at bounding box center [184, 70] width 32 height 16
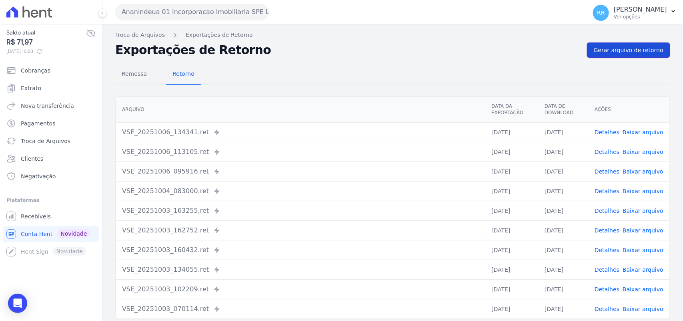
click at [635, 53] on span "Gerar arquivo de retorno" at bounding box center [629, 50] width 70 height 8
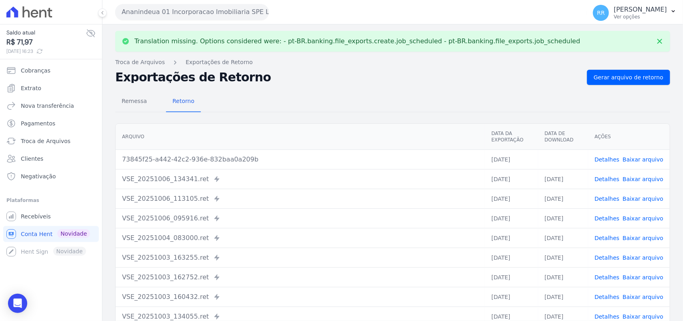
click at [641, 164] on td "Detalhes Baixar arquivo" at bounding box center [630, 159] width 82 height 20
click at [641, 161] on link "Baixar arquivo" at bounding box center [643, 159] width 41 height 6
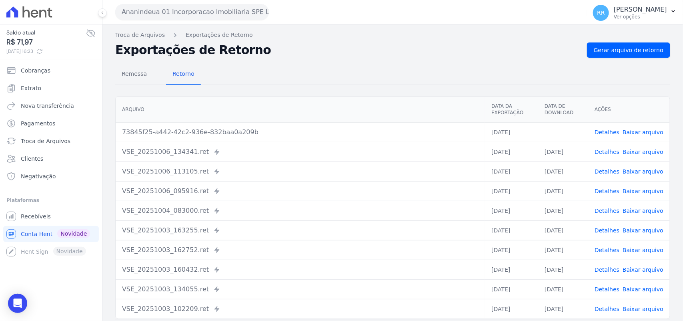
click at [348, 40] on div "Translation missing. Options considered were: - pt-BR.banking.file_exports.crea…" at bounding box center [392, 188] width 581 height 329
click at [175, 9] on button "Ananindeua 01 Incorporacao Imobiliaria SPE LTDA" at bounding box center [192, 12] width 154 height 16
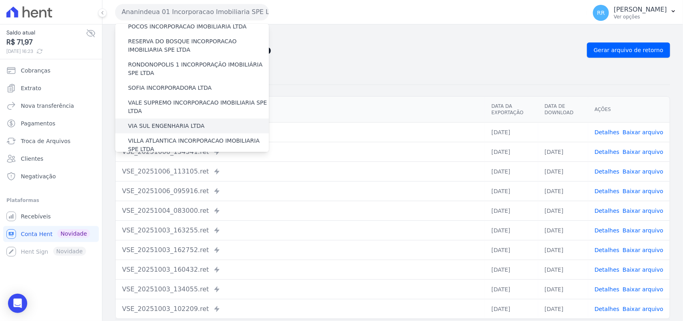
scroll to position [366, 0]
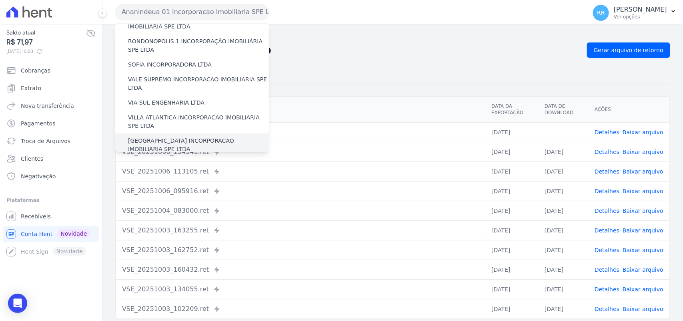
click at [175, 137] on label "[GEOGRAPHIC_DATA] INCORPORACAO IMOBILIARIA SPE LTDA" at bounding box center [198, 145] width 141 height 17
click at [0, 0] on input "[GEOGRAPHIC_DATA] INCORPORACAO IMOBILIARIA SPE LTDA" at bounding box center [0, 0] width 0 height 0
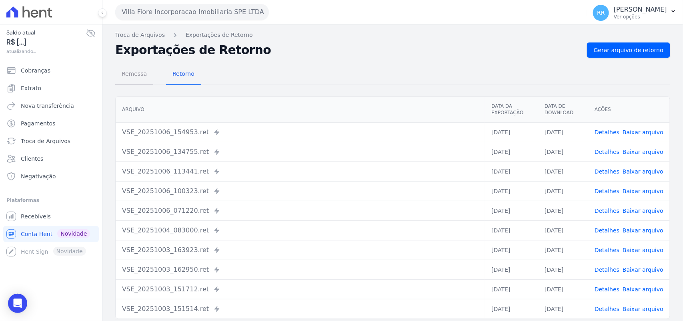
click at [131, 70] on span "Remessa" at bounding box center [134, 74] width 35 height 16
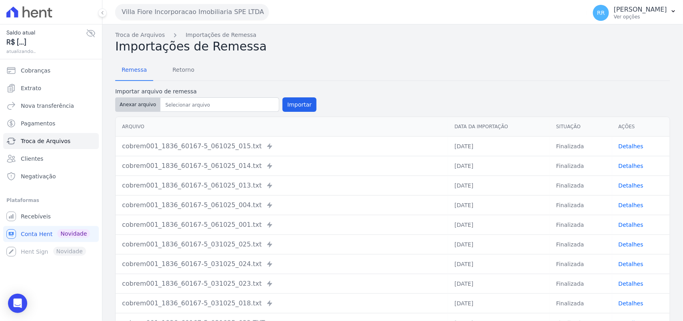
click at [135, 108] on button "Anexar arquivo" at bounding box center [137, 104] width 45 height 14
type input "cobrem001_1836_60167-5_061025_019.TXT"
click at [301, 113] on div "Arquivo Data da Importação Situação Ações cobrem001_1836_60167-5_061025_015.txt…" at bounding box center [392, 224] width 581 height 223
click at [301, 103] on button "Importar" at bounding box center [300, 104] width 34 height 14
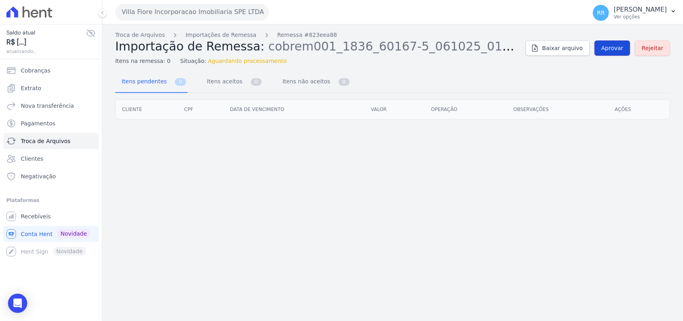
click at [613, 48] on span "Aprovar" at bounding box center [613, 48] width 22 height 8
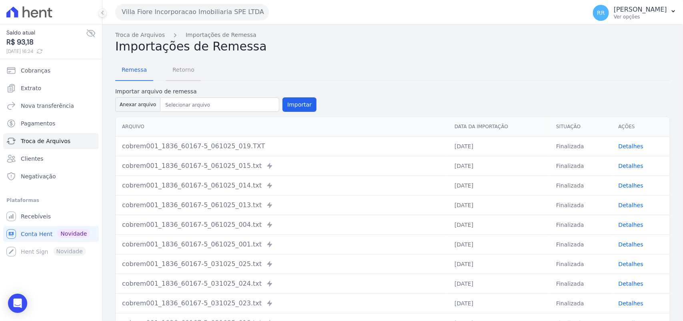
click at [177, 69] on span "Retorno" at bounding box center [184, 70] width 32 height 16
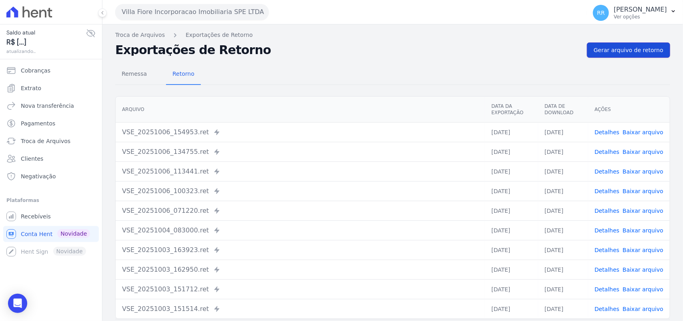
click at [639, 48] on span "Gerar arquivo de retorno" at bounding box center [629, 50] width 70 height 8
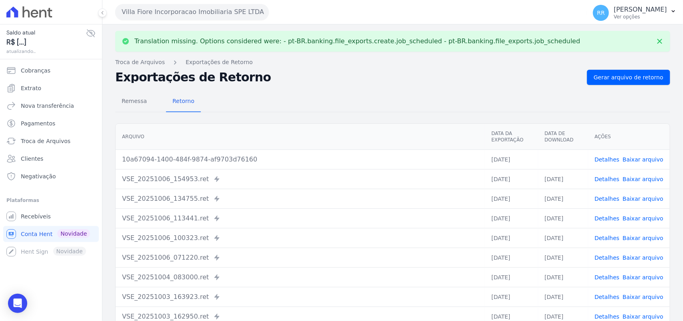
click at [631, 157] on link "Baixar arquivo" at bounding box center [643, 159] width 41 height 6
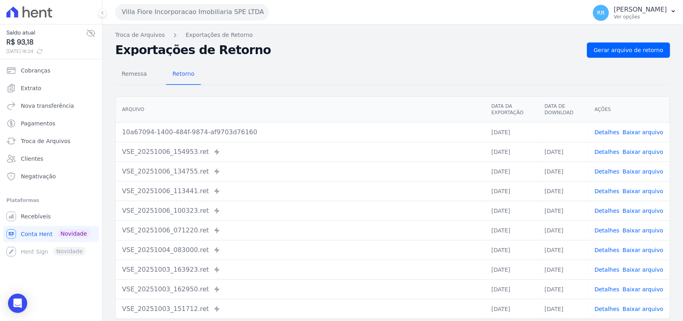
click at [273, 44] on h2 "Exportações de Retorno" at bounding box center [348, 49] width 466 height 11
click at [165, 10] on button "Villa Fiore Incorporacao Imobiliaria SPE LTDA" at bounding box center [192, 12] width 154 height 16
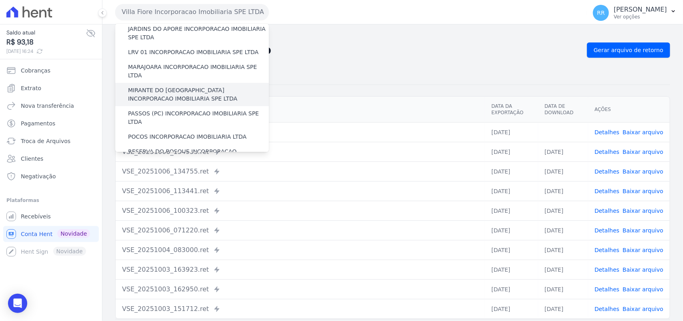
scroll to position [233, 0]
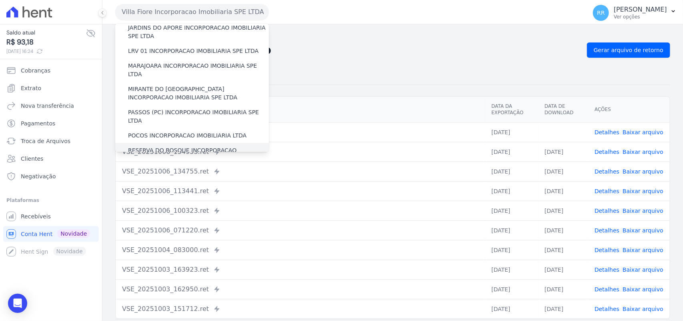
click at [153, 146] on label "RESERVA DO BOSQUE INCORPORACAO IMOBILIARIA SPE LTDA" at bounding box center [198, 154] width 141 height 17
click at [0, 0] on input "RESERVA DO BOSQUE INCORPORACAO IMOBILIARIA SPE LTDA" at bounding box center [0, 0] width 0 height 0
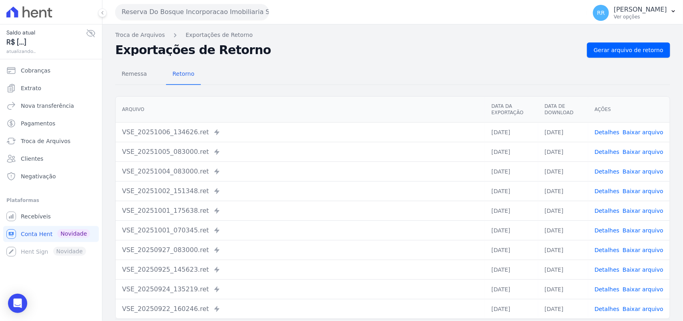
click at [127, 61] on div "Remessa Retorno [GEOGRAPHIC_DATA] Data da Exportação Data de Download Ações VSE…" at bounding box center [392, 202] width 555 height 289
click at [131, 70] on span "Remessa" at bounding box center [134, 74] width 35 height 16
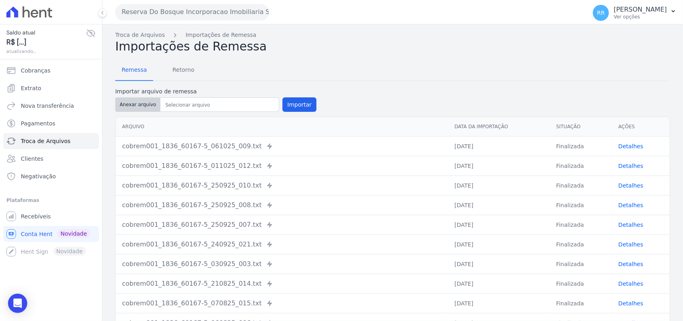
click at [125, 107] on button "Anexar arquivo" at bounding box center [137, 104] width 45 height 14
type input "cobrem001_1836_60167-5_061025_018.TXT"
click at [297, 99] on button "Importar" at bounding box center [300, 104] width 34 height 14
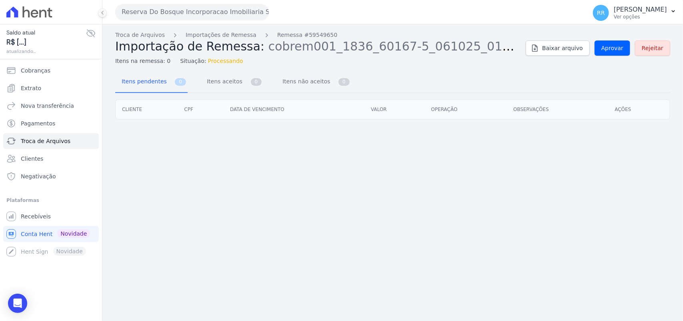
click at [598, 54] on div "Baixar arquivo Aprovar Rejeitar" at bounding box center [598, 47] width 145 height 15
click at [608, 52] on span "Aprovar" at bounding box center [613, 48] width 22 height 8
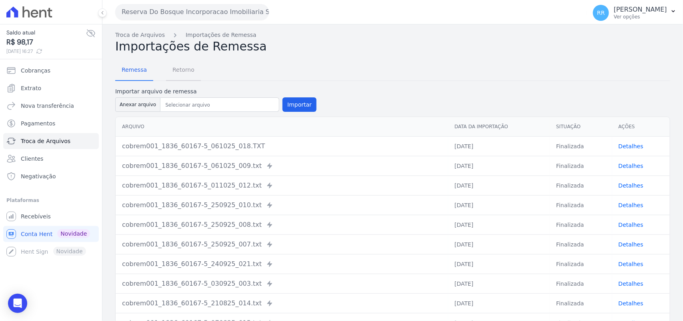
click at [178, 74] on span "Retorno" at bounding box center [184, 70] width 32 height 16
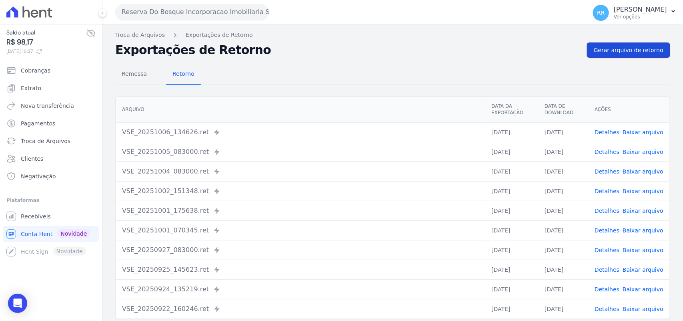
click at [629, 43] on link "Gerar arquivo de retorno" at bounding box center [628, 49] width 83 height 15
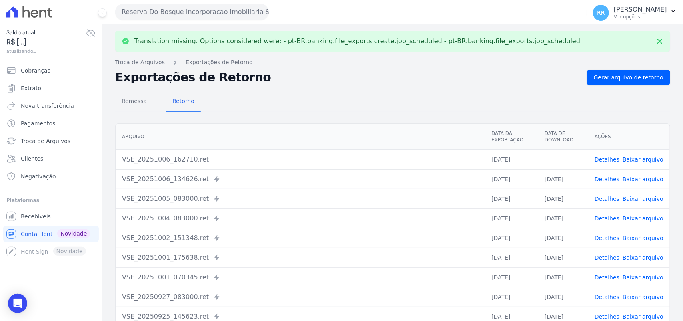
click at [639, 166] on td "Detalhes Baixar arquivo" at bounding box center [630, 159] width 82 height 20
click at [641, 159] on link "Baixar arquivo" at bounding box center [643, 159] width 41 height 6
drag, startPoint x: 372, startPoint y: 94, endPoint x: 381, endPoint y: 78, distance: 18.5
click at [372, 94] on div "Remessa Retorno" at bounding box center [392, 101] width 555 height 21
click at [381, 70] on div "Exportações de Retorno Gerar arquivo de retorno" at bounding box center [392, 77] width 555 height 15
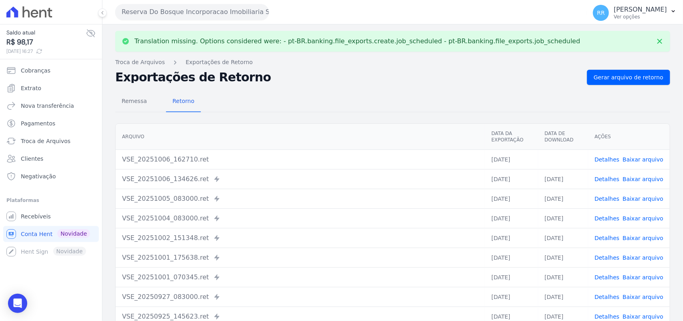
click at [406, 85] on div "Remessa Retorno [GEOGRAPHIC_DATA] Data da Exportação Data de Download Ações VSE…" at bounding box center [392, 229] width 555 height 289
click at [411, 69] on div "Translation missing. Options considered were: - pt-BR.banking.file_exports.crea…" at bounding box center [392, 202] width 581 height 356
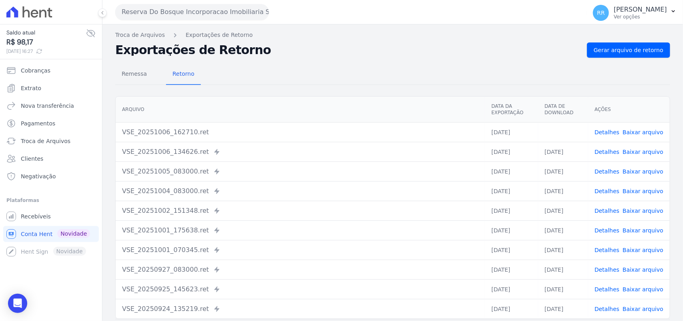
drag, startPoint x: 316, startPoint y: 46, endPoint x: 272, endPoint y: 9, distance: 57.9
click at [316, 46] on h2 "Exportações de Retorno" at bounding box center [348, 49] width 466 height 11
